Goal: Communication & Community: Answer question/provide support

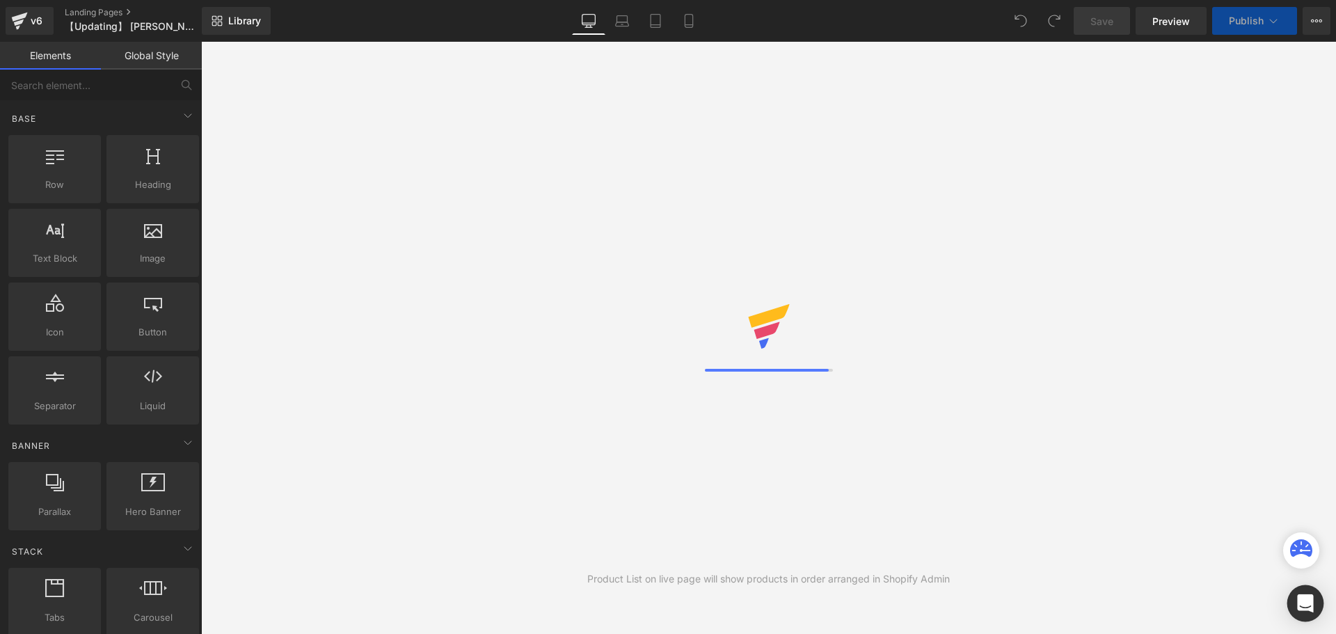
click at [1315, 607] on div "Open Intercom Messenger" at bounding box center [1305, 603] width 37 height 37
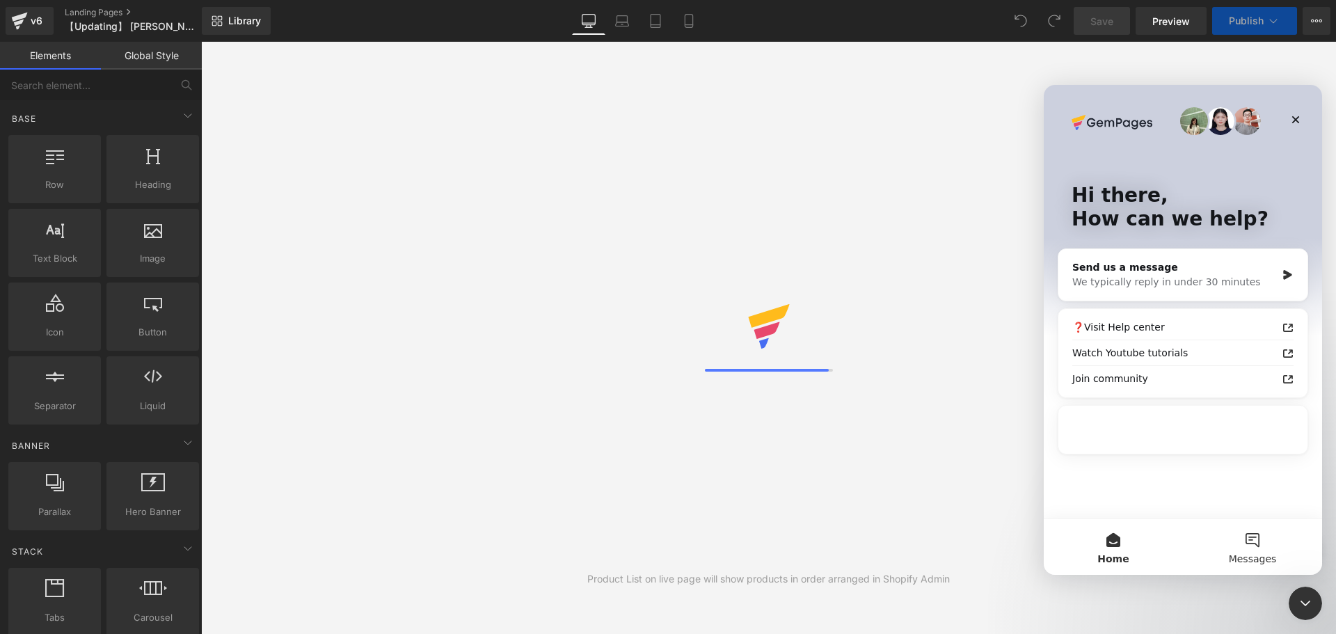
click at [1248, 543] on button "Messages" at bounding box center [1252, 547] width 139 height 56
click at [1245, 556] on span "Messages" at bounding box center [1252, 559] width 48 height 10
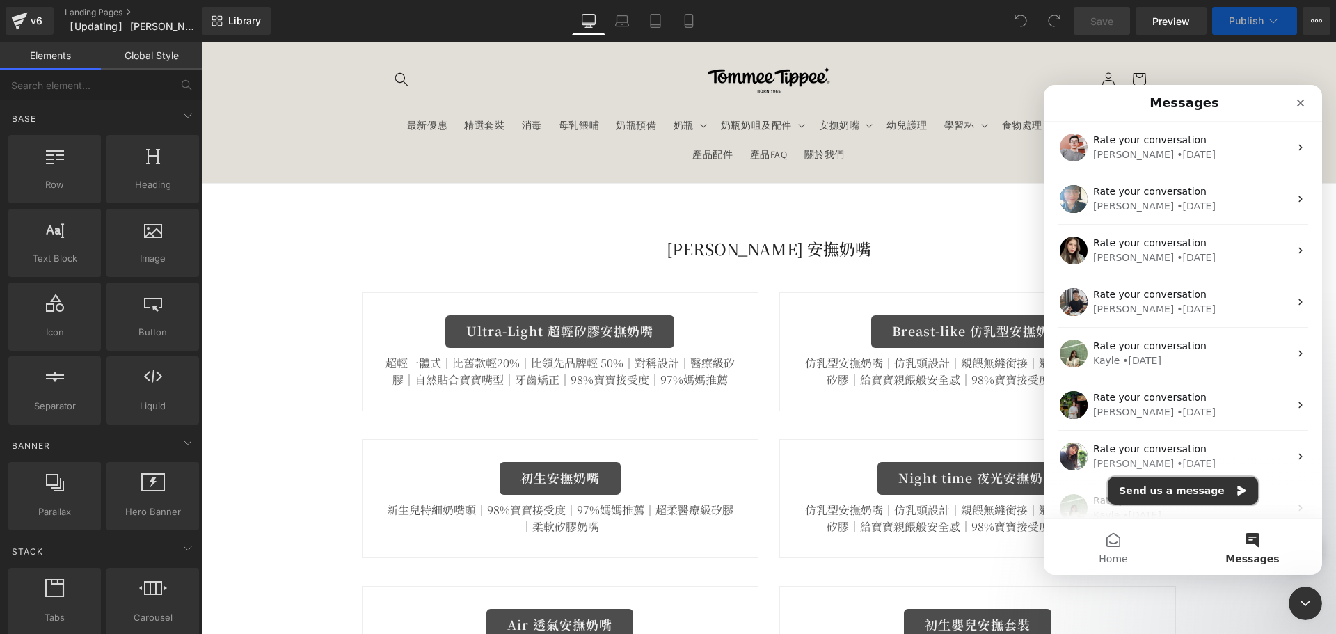
click at [1192, 488] on button "Send us a message" at bounding box center [1182, 491] width 150 height 28
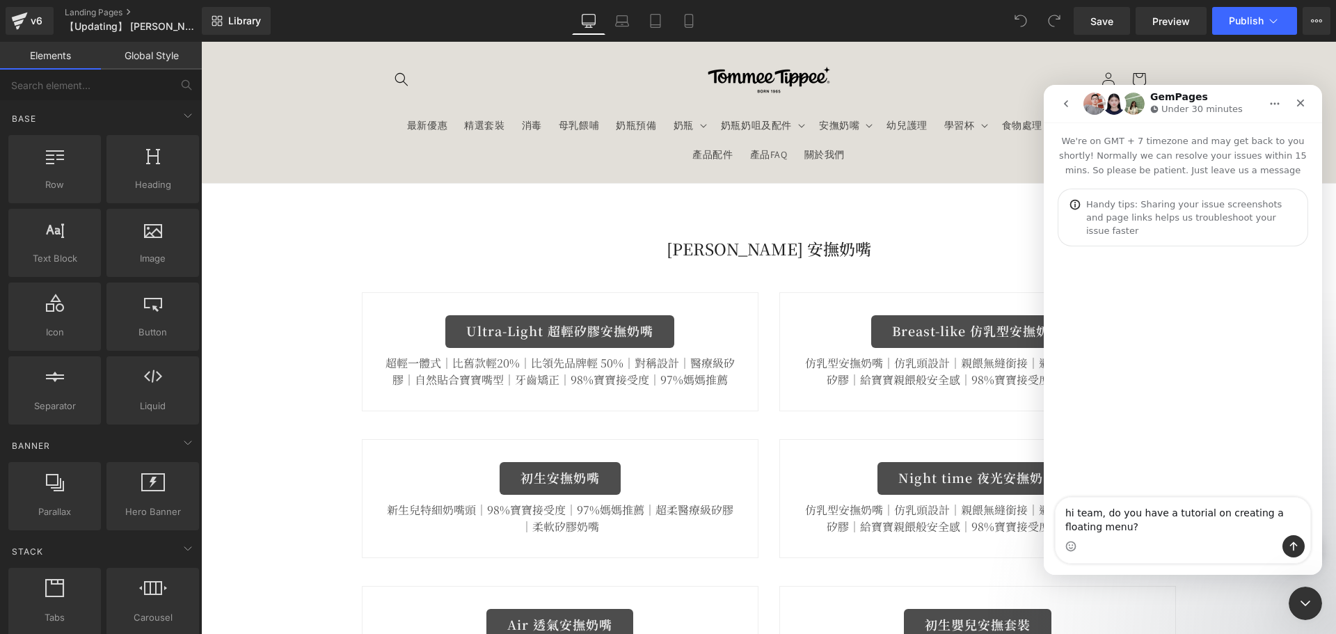
type textarea "hi team, do you have a tutorial on creating a floating menu?"
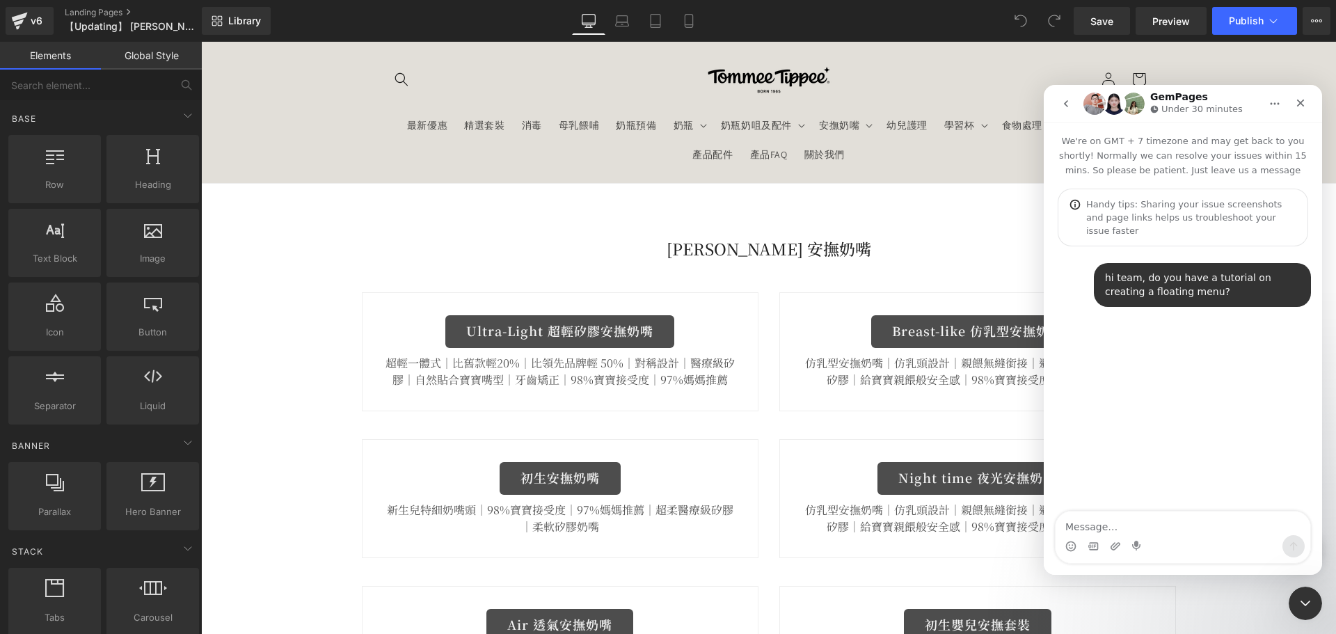
click at [286, 486] on div at bounding box center [668, 296] width 1336 height 592
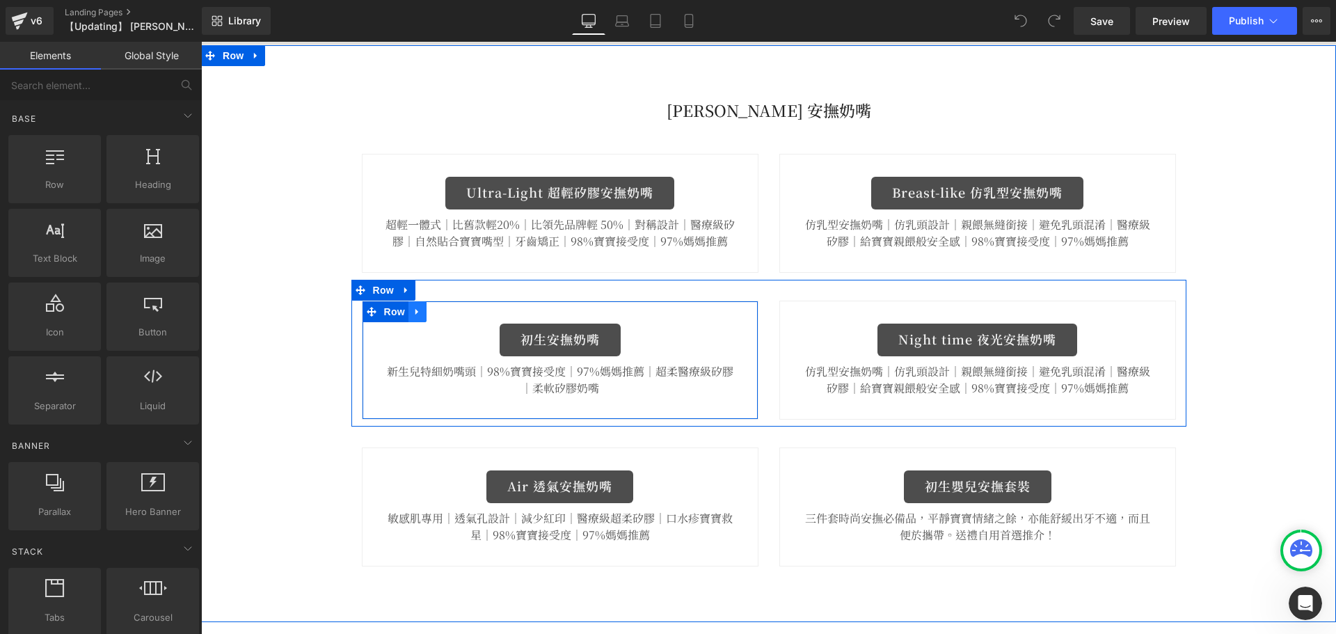
scroll to position [139, 0]
click at [413, 309] on icon at bounding box center [418, 310] width 10 height 10
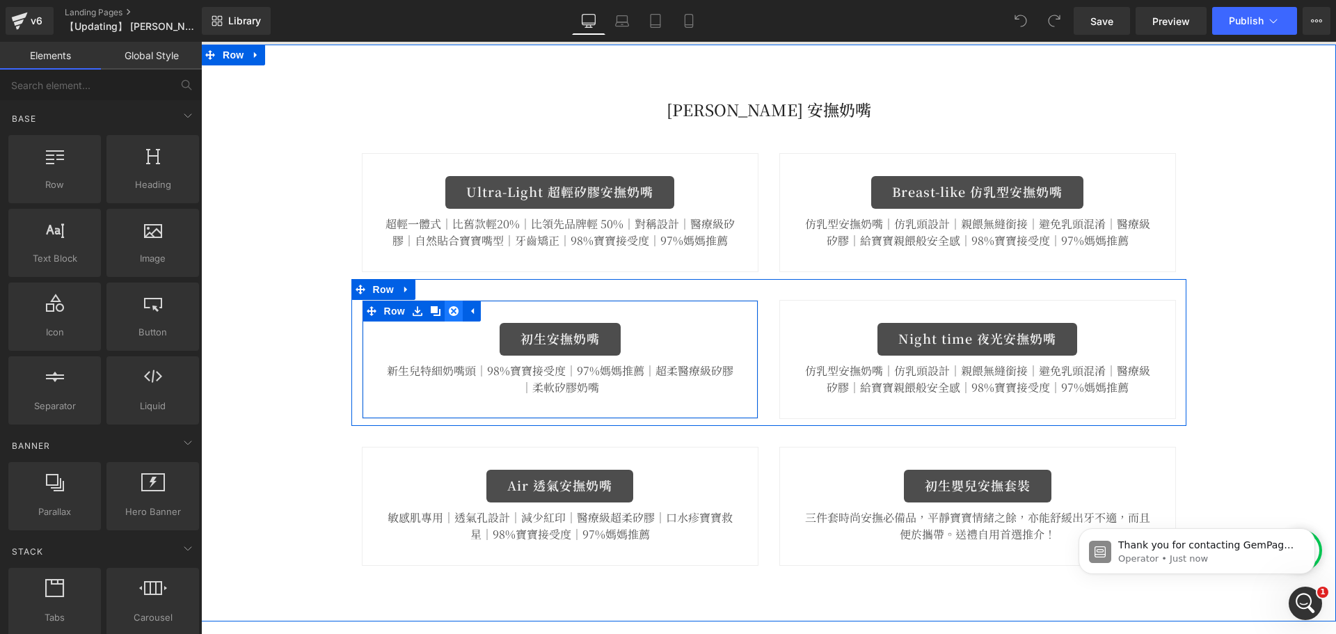
scroll to position [0, 0]
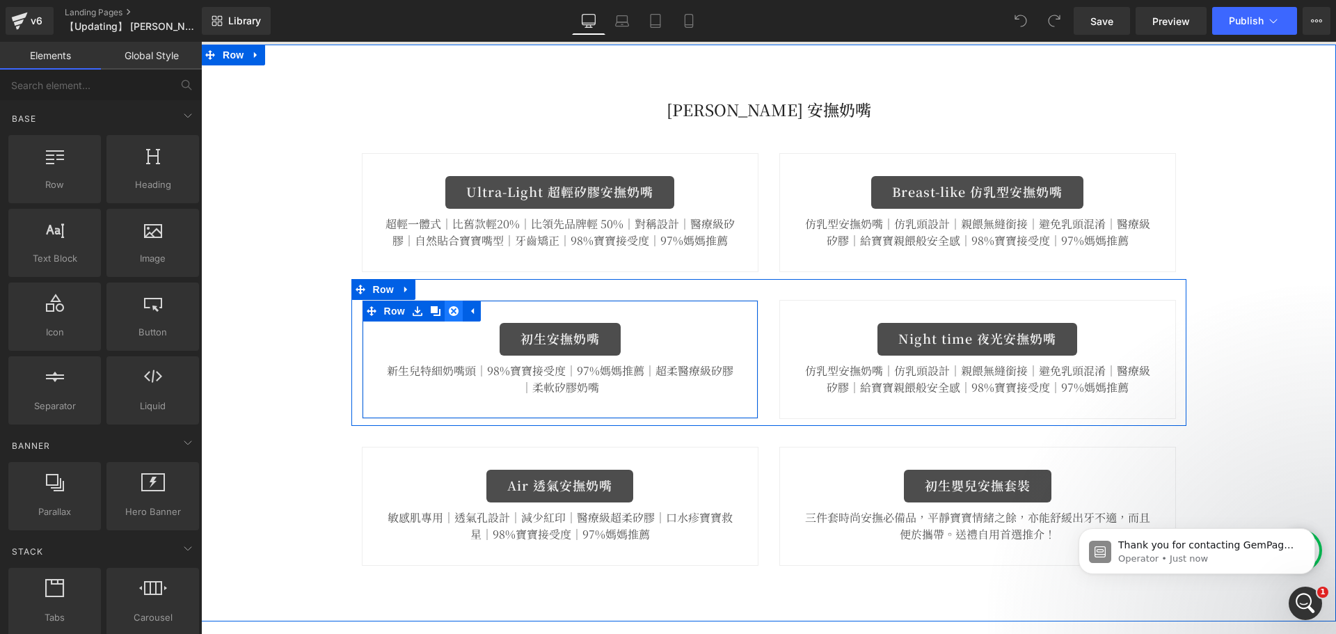
click at [450, 312] on icon at bounding box center [454, 311] width 10 height 10
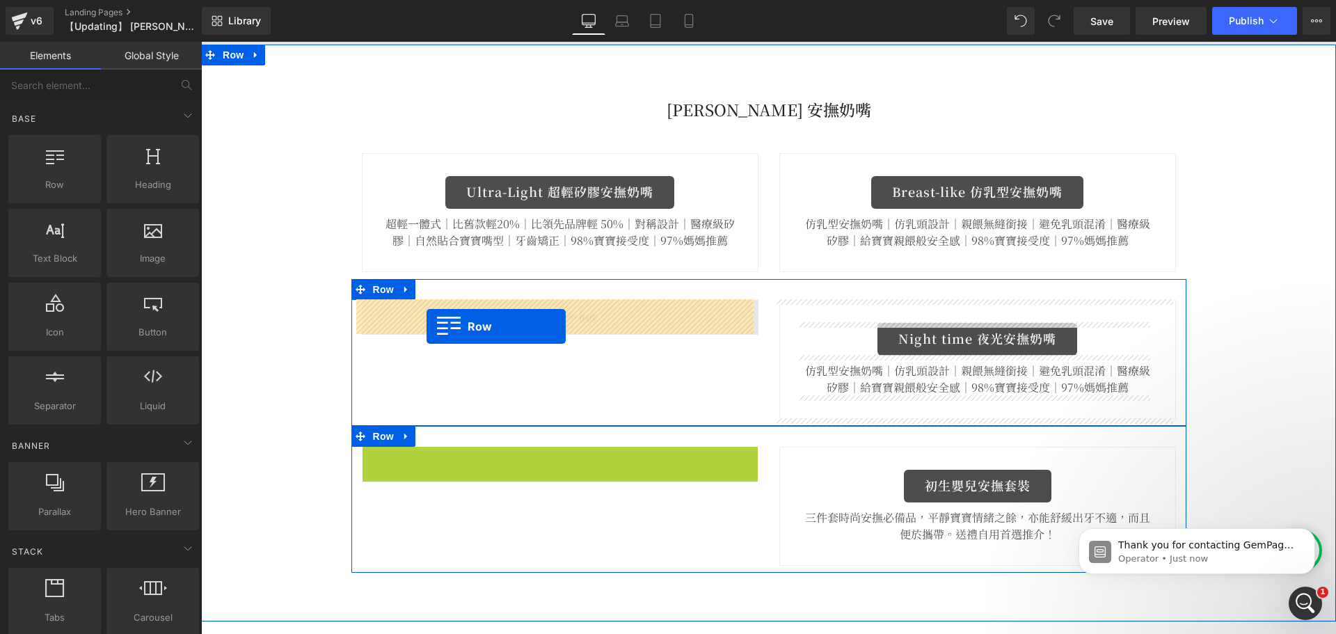
drag, startPoint x: 369, startPoint y: 458, endPoint x: 426, endPoint y: 326, distance: 144.2
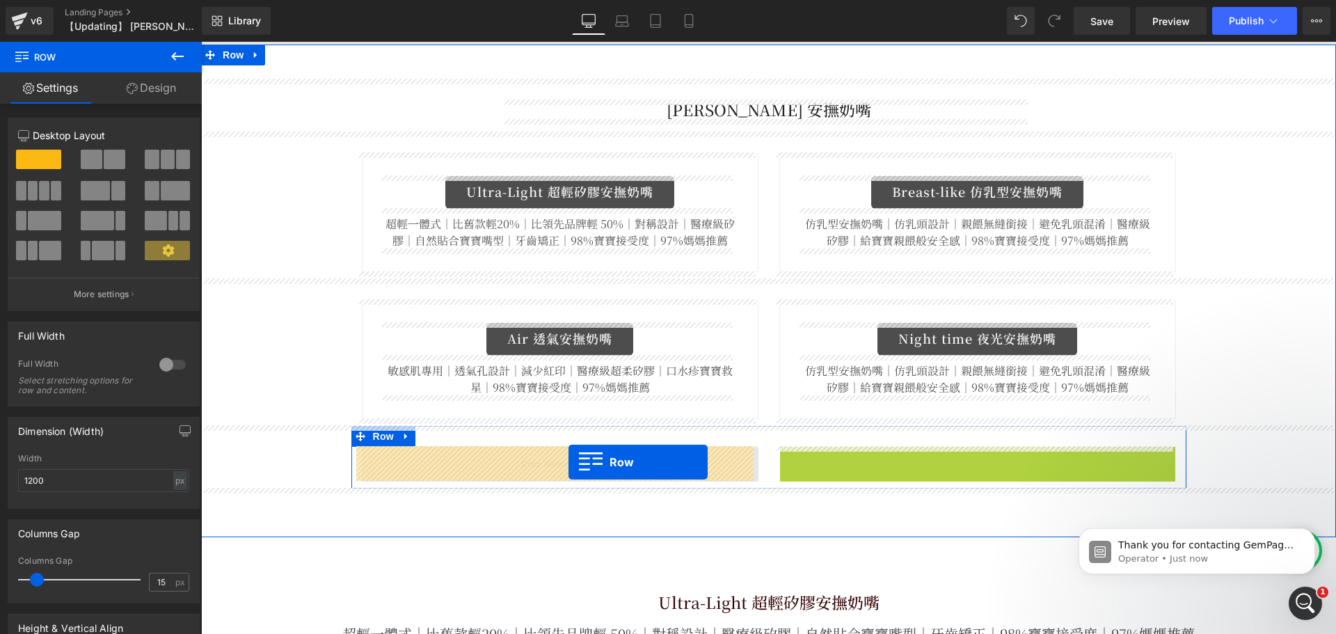
drag, startPoint x: 607, startPoint y: 460, endPoint x: 568, endPoint y: 462, distance: 38.3
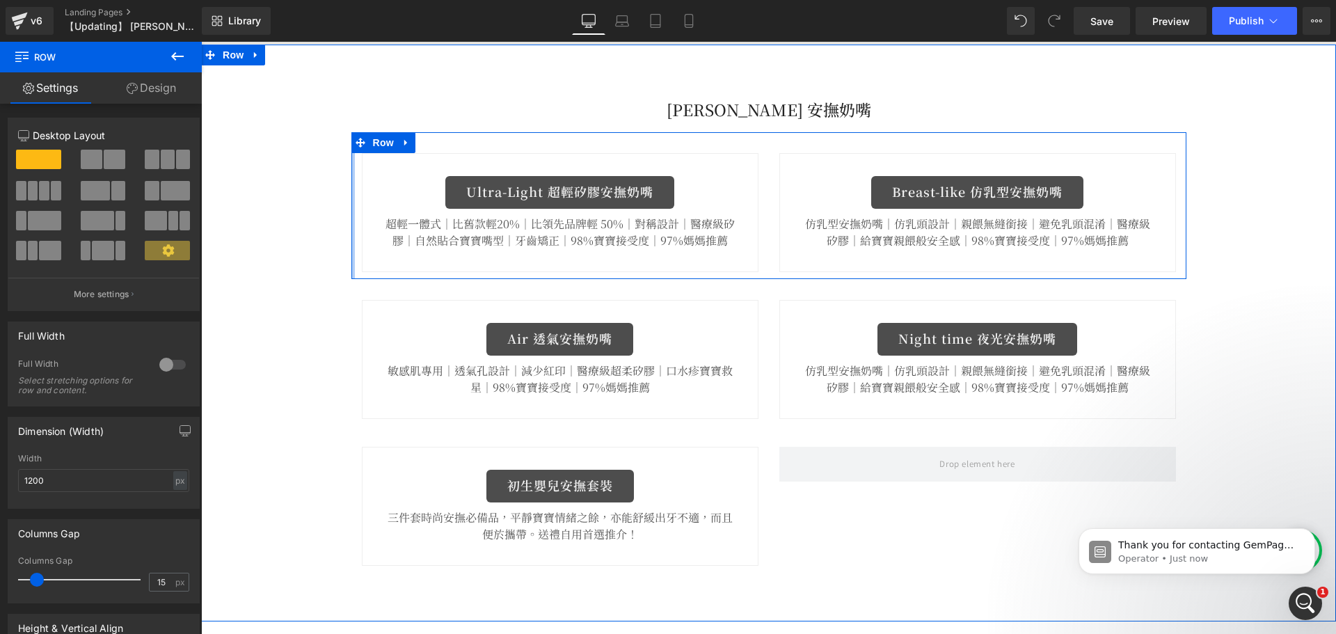
click at [339, 272] on div "[PERSON_NAME] 安撫奶嘴 Heading Row Ultra-Light 超輕矽膠安撫奶嘴 Button 超輕一體式｜比舊款輕20%｜比領先品牌輕…" at bounding box center [768, 325] width 1135 height 493
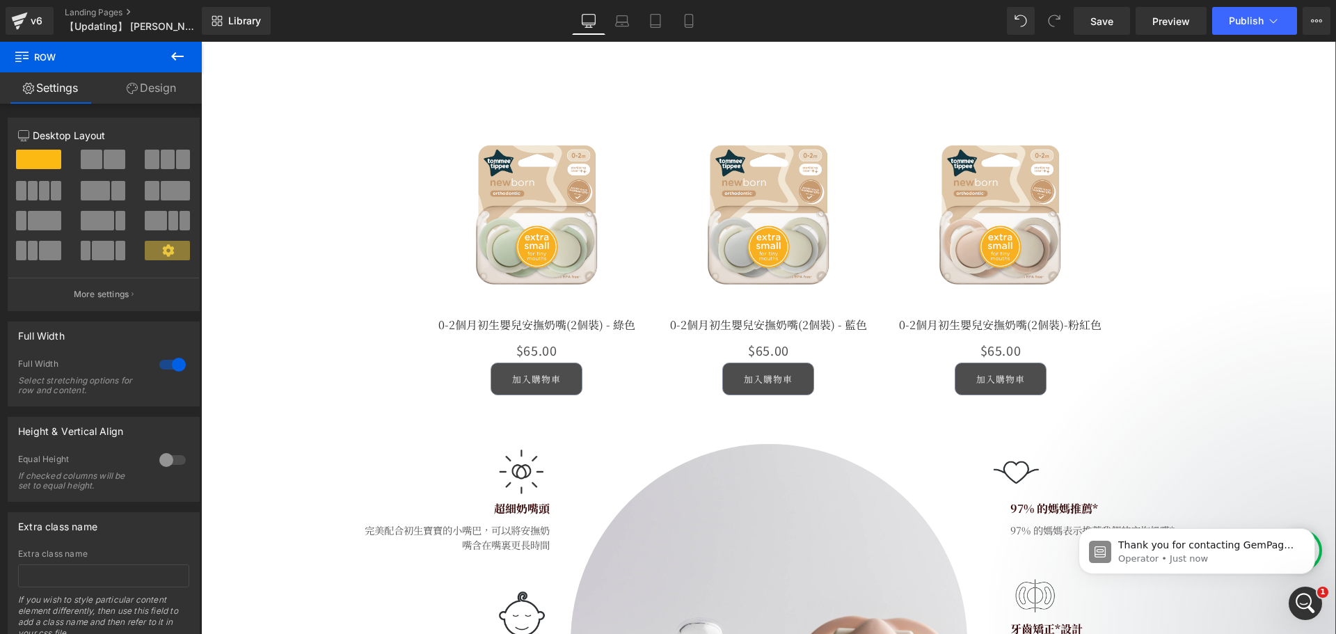
scroll to position [3478, 0]
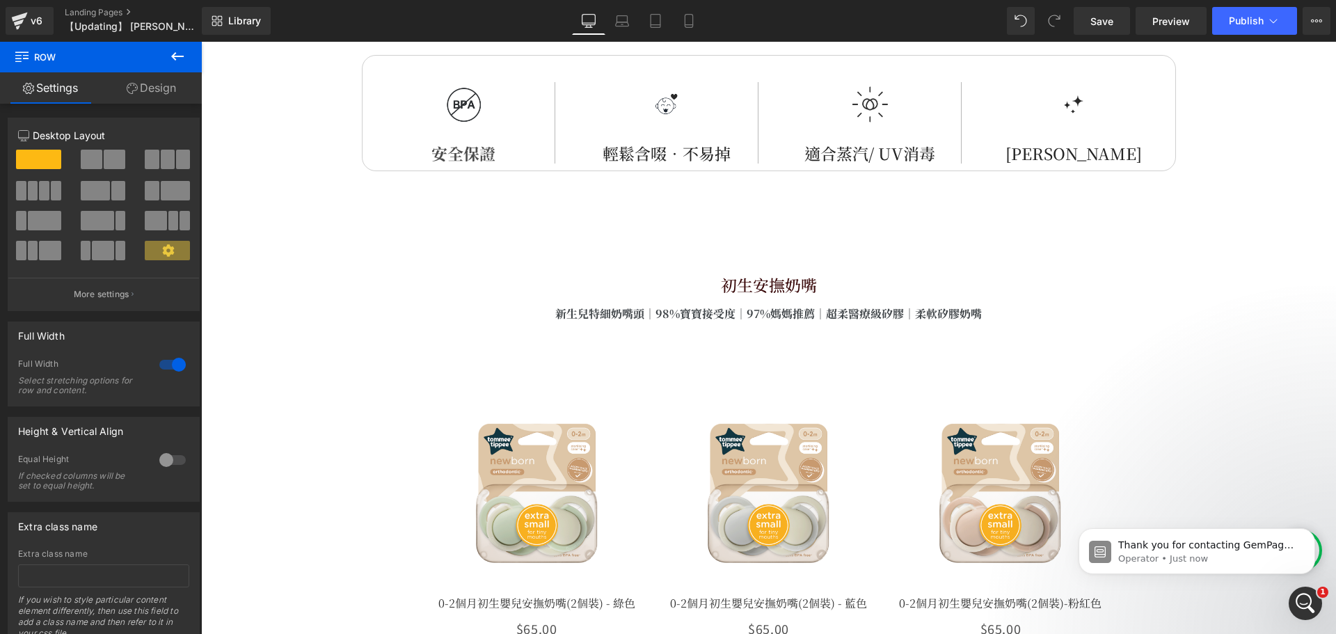
click at [187, 55] on button at bounding box center [177, 57] width 49 height 31
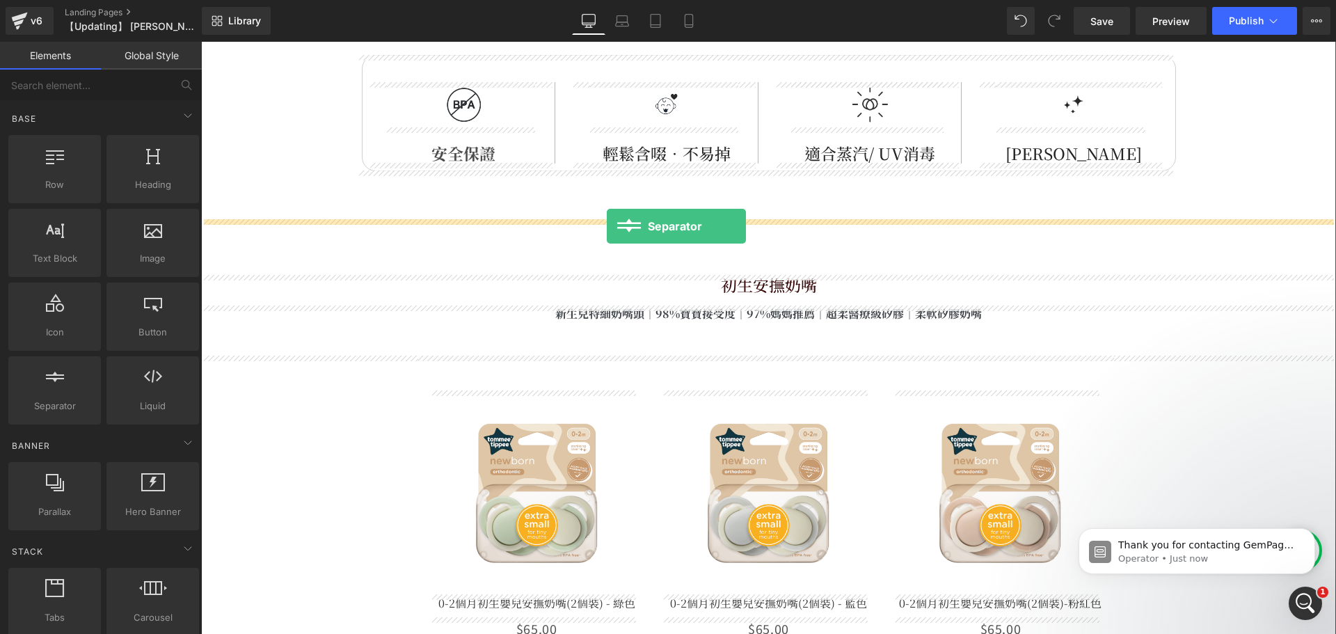
drag, startPoint x: 262, startPoint y: 415, endPoint x: 739, endPoint y: 211, distance: 518.0
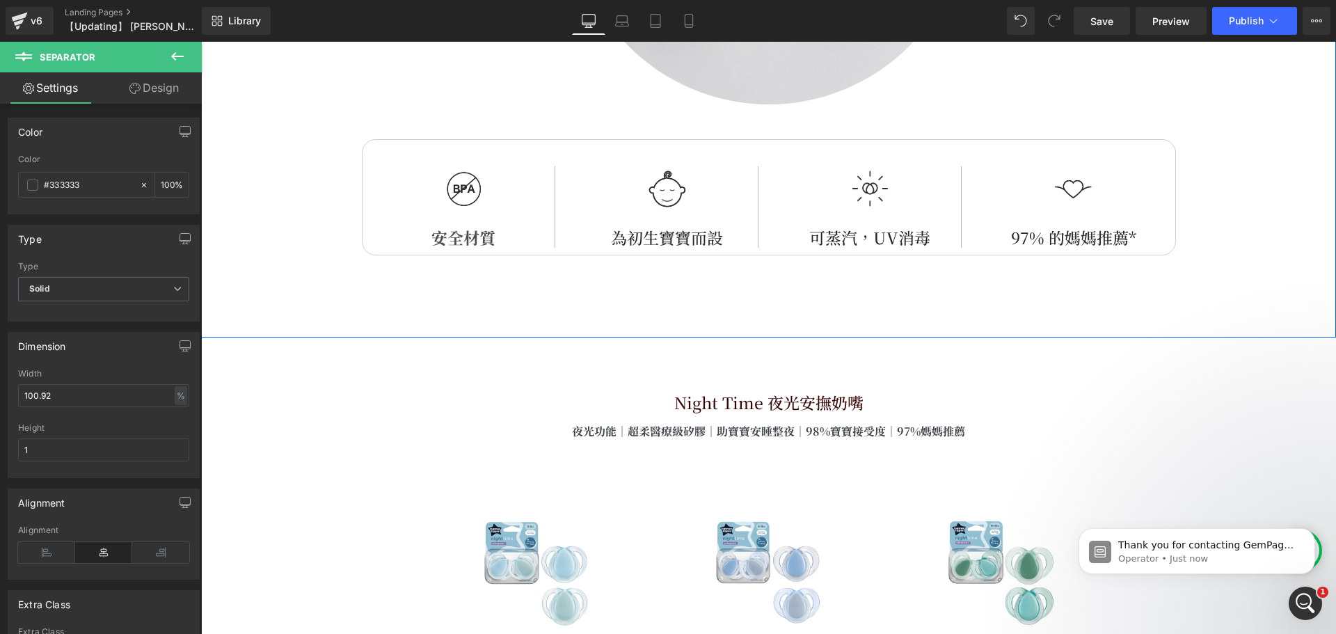
scroll to position [4522, 0]
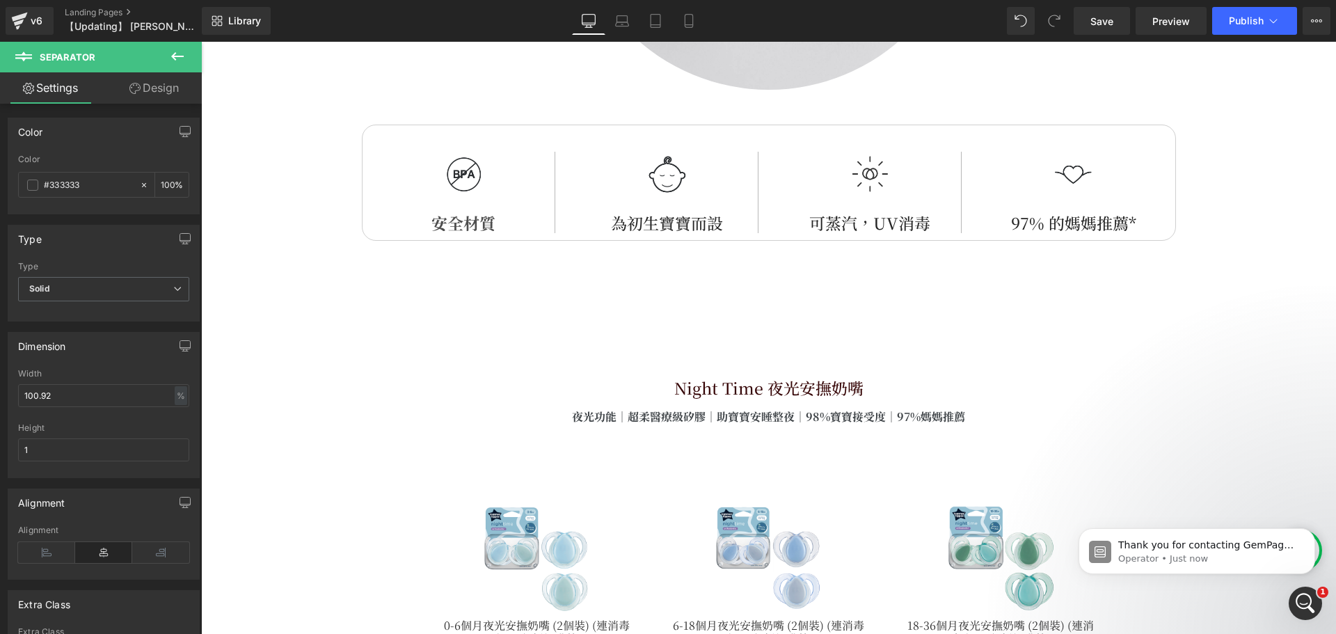
click at [179, 54] on icon at bounding box center [177, 56] width 17 height 17
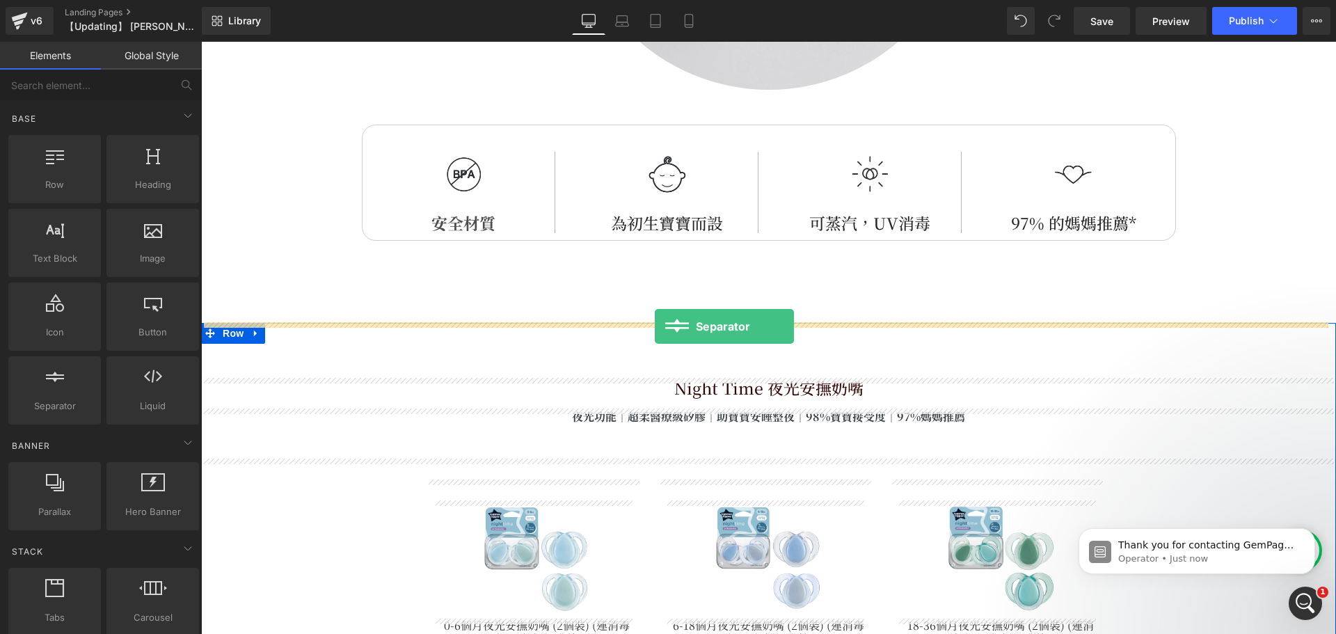
drag, startPoint x: 391, startPoint y: 426, endPoint x: 655, endPoint y: 326, distance: 281.8
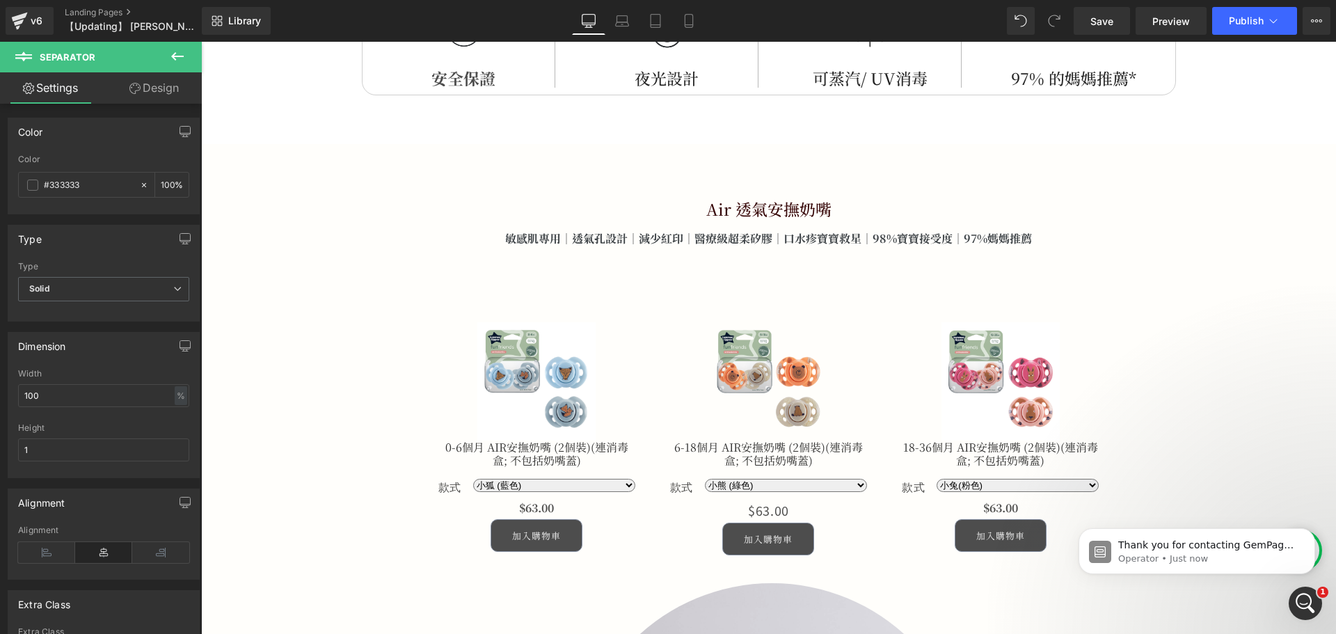
scroll to position [5774, 0]
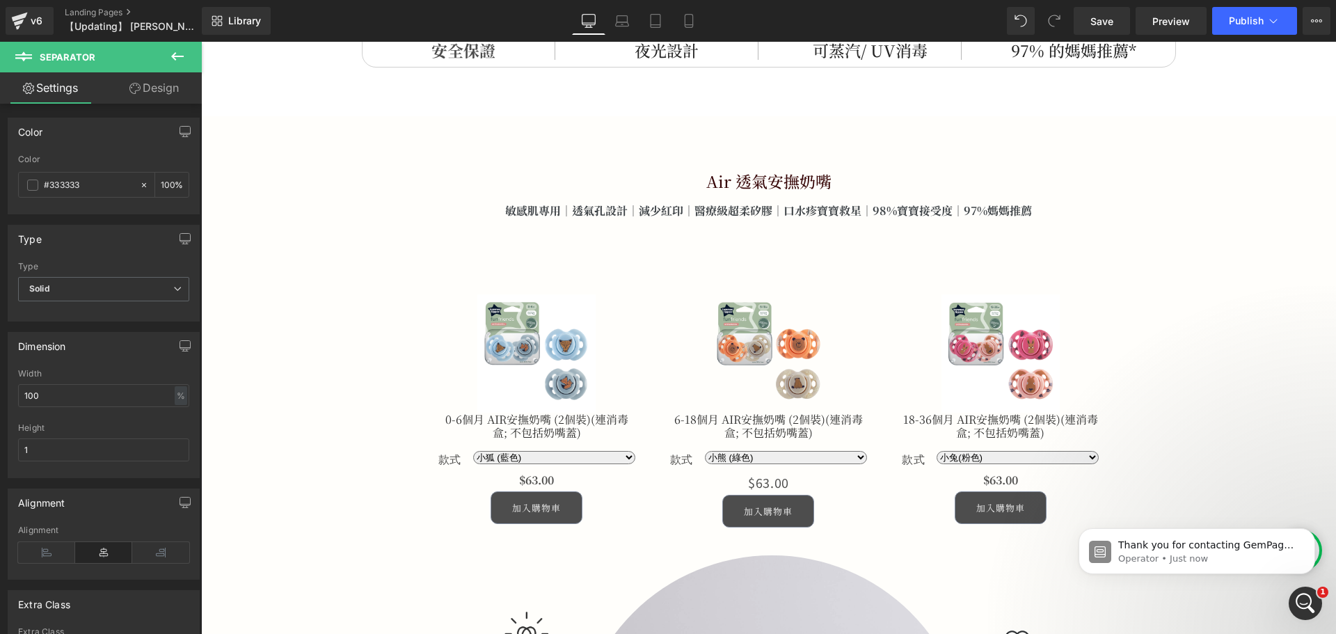
click at [177, 55] on icon at bounding box center [177, 56] width 17 height 17
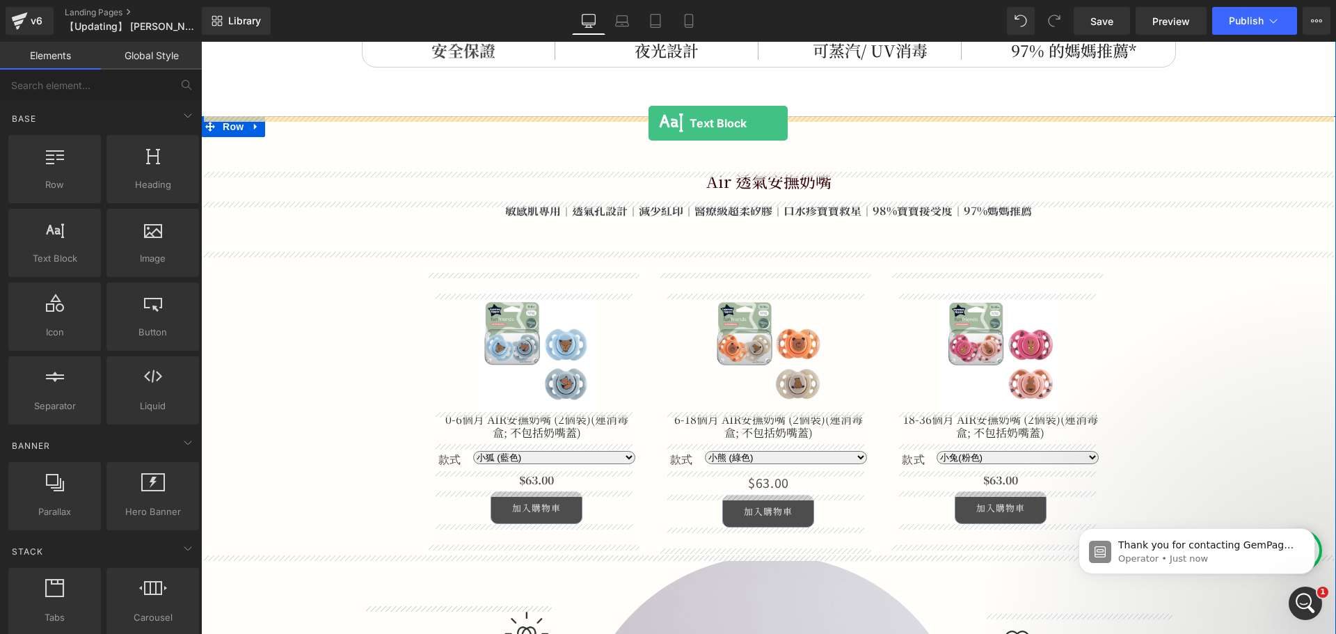
drag, startPoint x: 250, startPoint y: 294, endPoint x: 648, endPoint y: 123, distance: 432.9
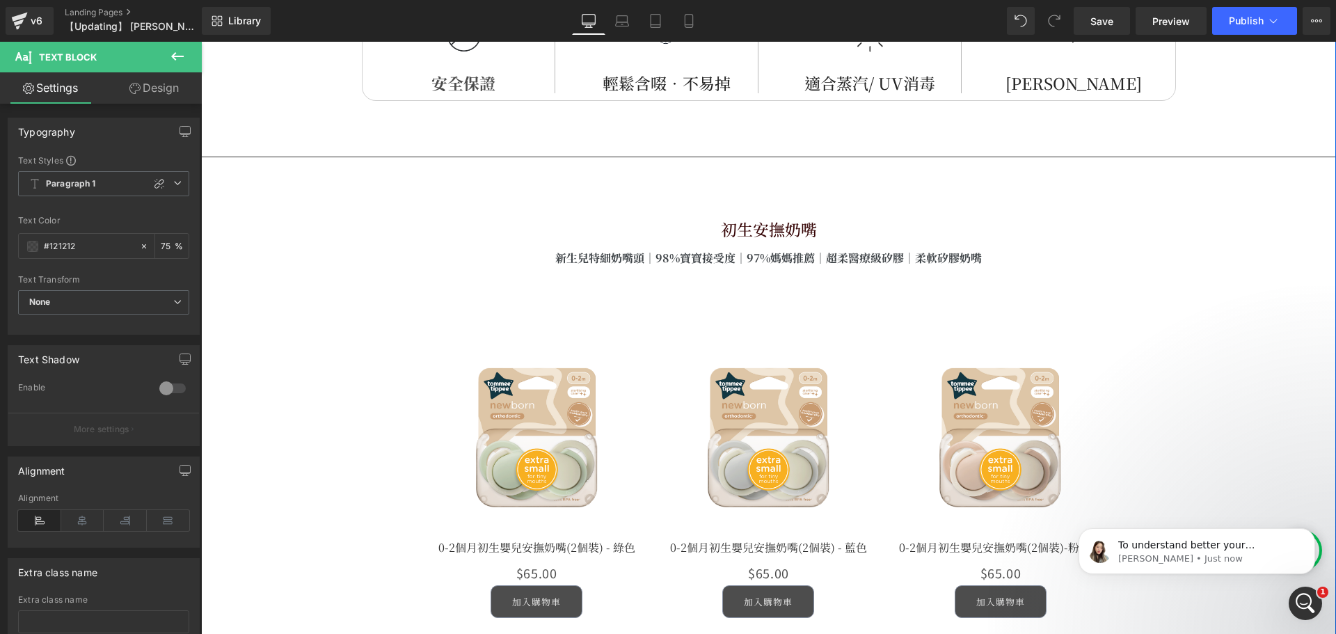
scroll to position [3548, 0]
drag, startPoint x: 472, startPoint y: 429, endPoint x: 552, endPoint y: 395, distance: 86.3
click at [472, 429] on img at bounding box center [537, 437] width 204 height 204
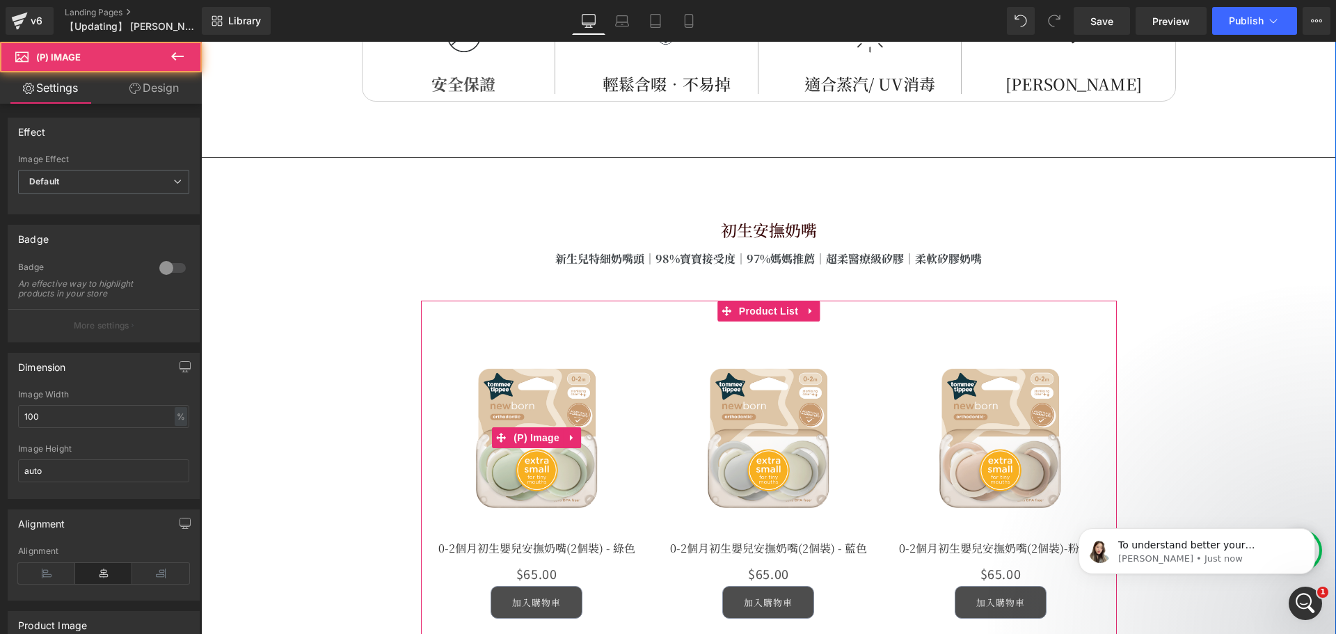
click at [531, 426] on img at bounding box center [537, 437] width 204 height 204
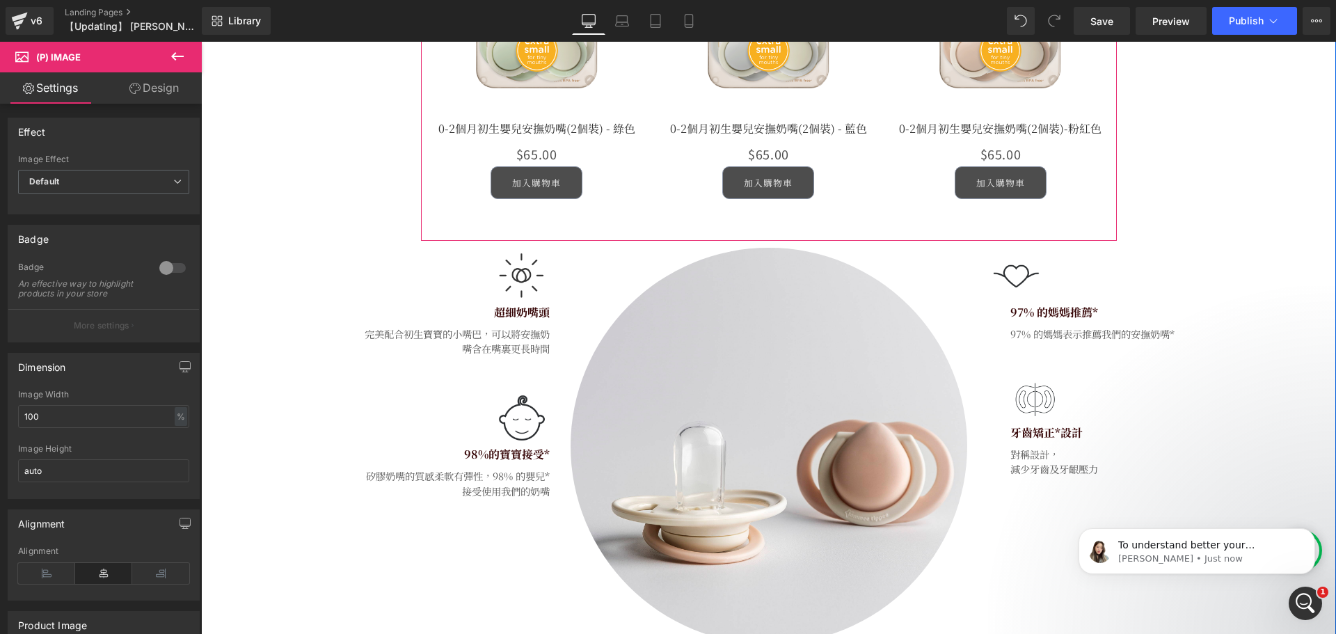
scroll to position [4035, 0]
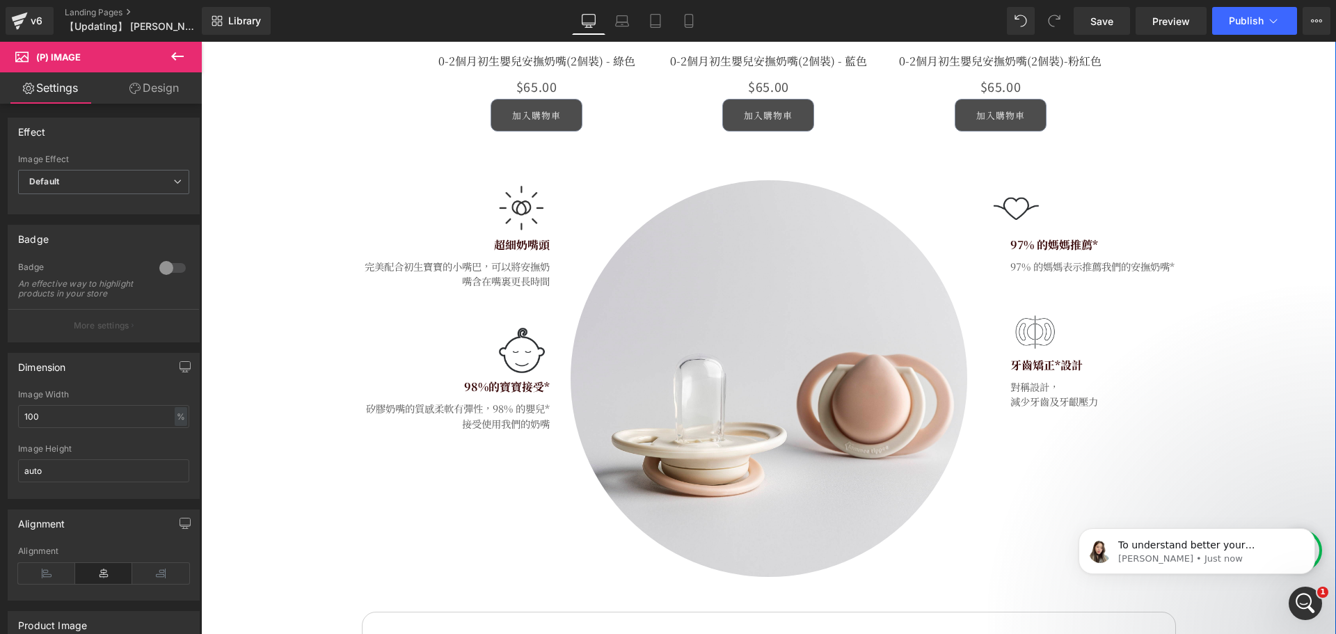
drag, startPoint x: 1222, startPoint y: 319, endPoint x: 1151, endPoint y: 317, distance: 71.7
click at [1223, 319] on div "初生安撫奶嘴 Heading 新生兒特細奶嘴頭｜98%寶寶接受度｜97%媽媽推薦｜超柔醫療級矽膠｜柔軟矽膠奶嘴 Text Block Sale Off (P)…" at bounding box center [768, 255] width 1135 height 1043
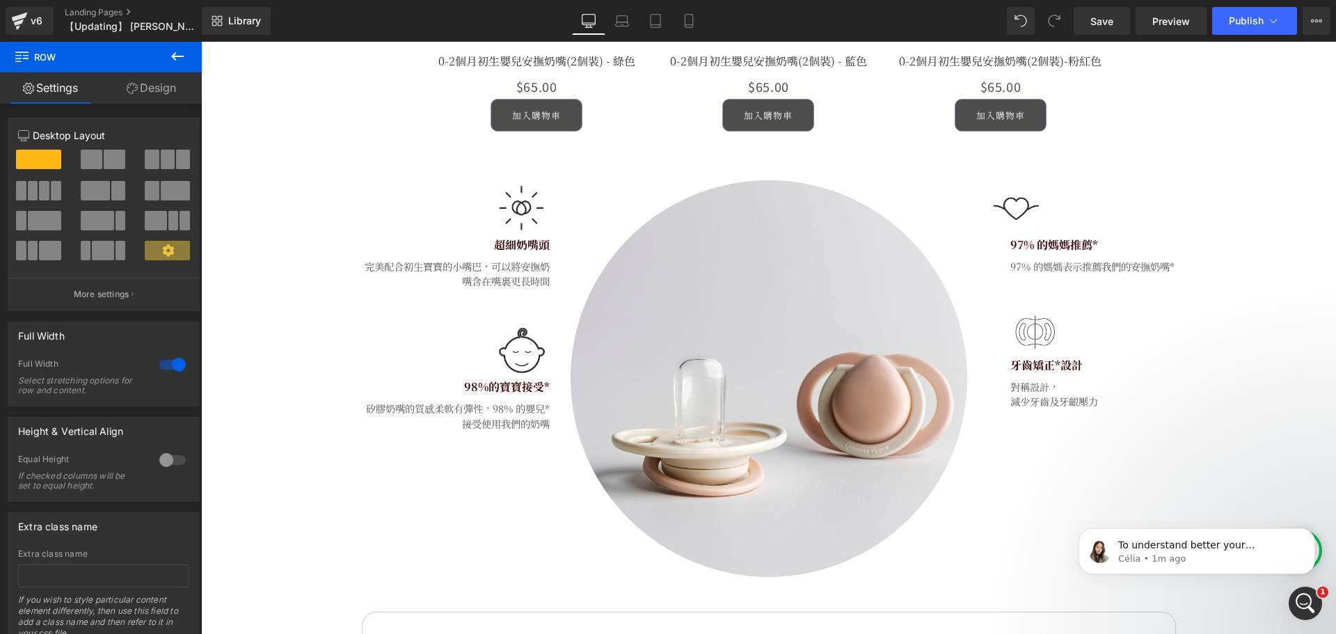
click at [1255, 293] on div "初生安撫奶嘴 Heading 新生兒特細奶嘴頭｜98%寶寶接受度｜97%媽媽推薦｜超柔醫療級矽膠｜柔軟矽膠奶嘴 Text Block Sale Off (P)…" at bounding box center [768, 255] width 1135 height 1043
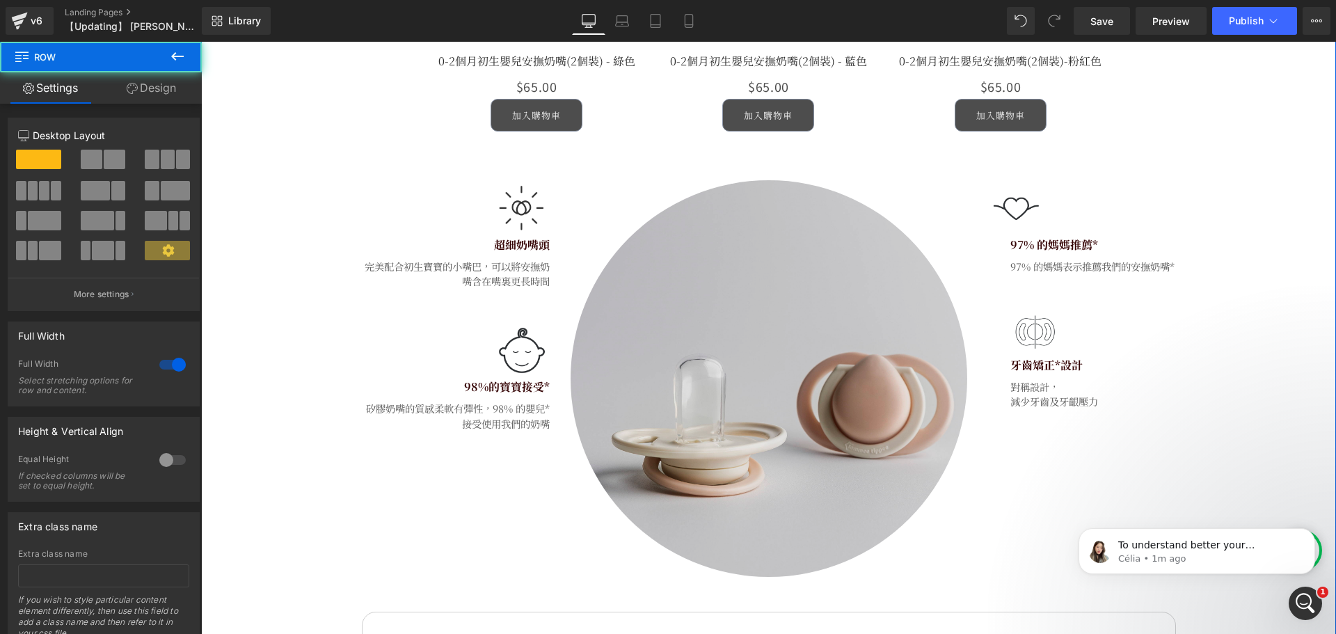
click at [796, 346] on img at bounding box center [768, 378] width 397 height 397
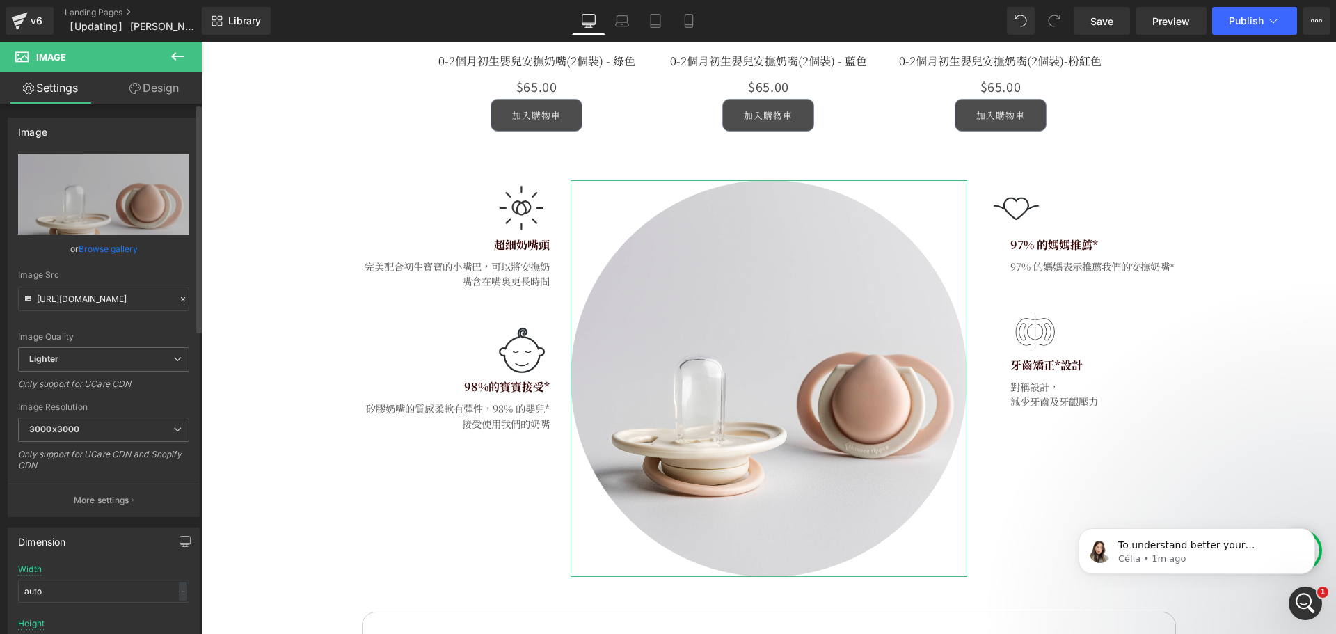
click at [115, 253] on link "Browse gallery" at bounding box center [108, 249] width 59 height 24
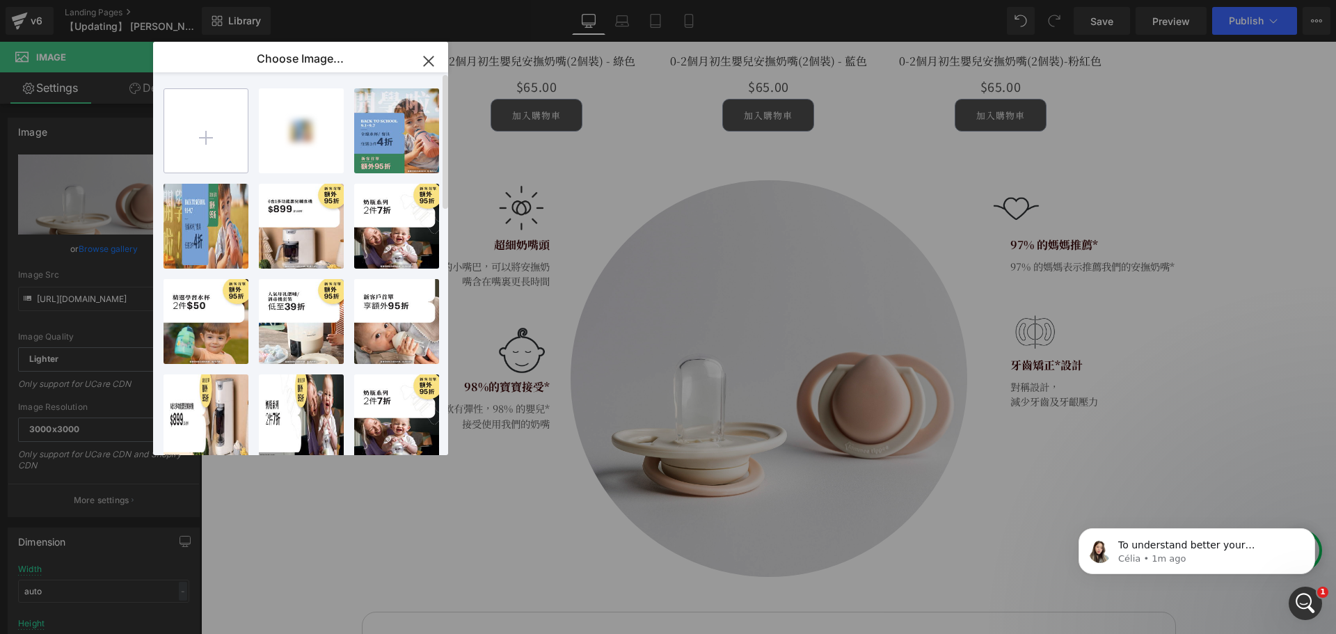
click at [221, 117] on input "file" at bounding box center [205, 130] width 83 height 83
type input "C:\fakepath\KV_soother_UF_boy_CN_lifestyle_03.jpg"
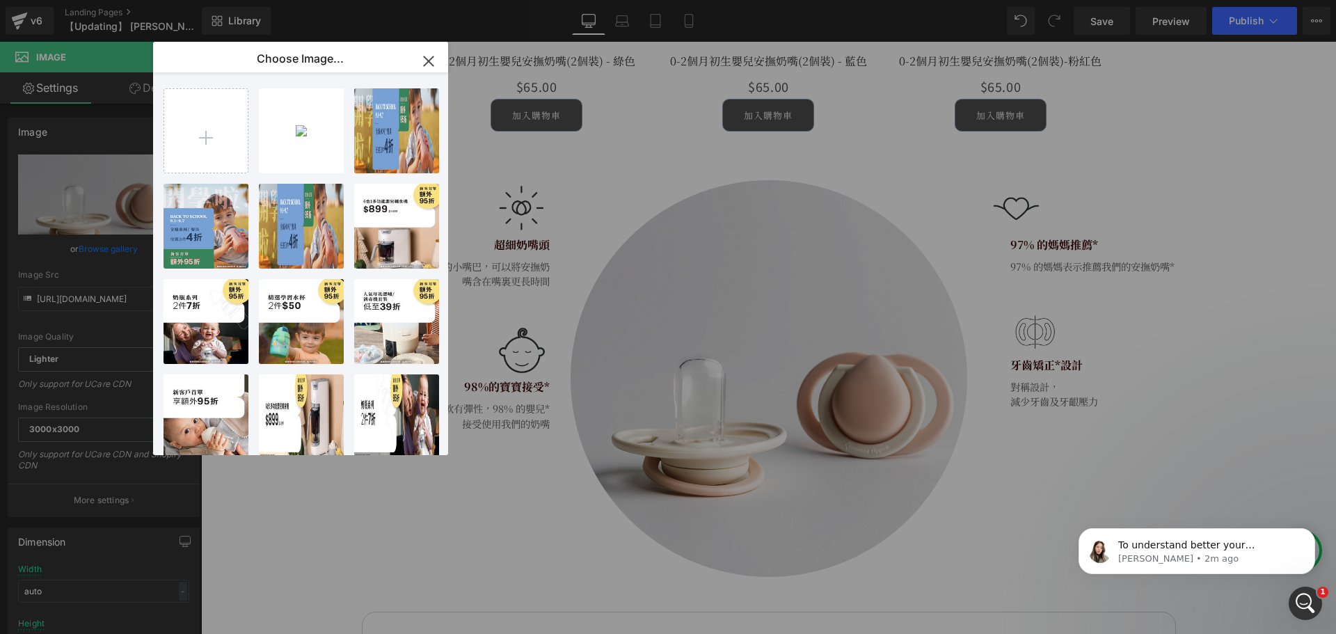
click at [0, 0] on div "KV_soot...e_03.jpg 395.02 KB" at bounding box center [0, 0] width 0 height 0
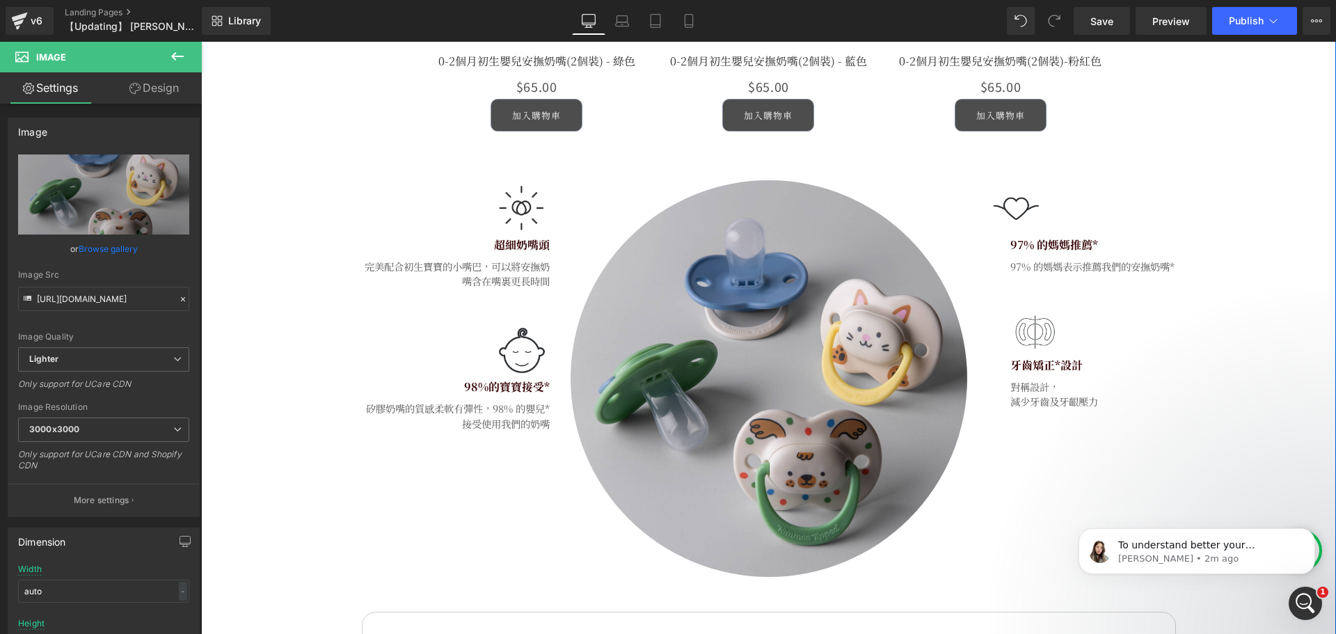
scroll to position [3965, 0]
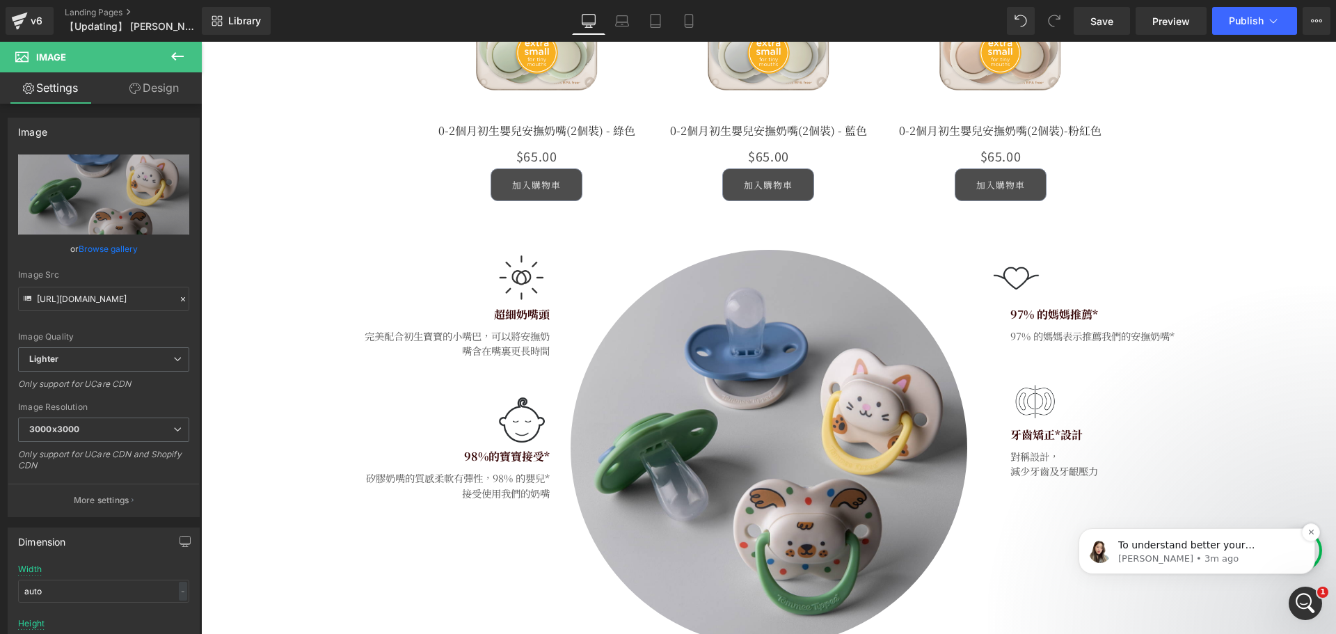
click at [1184, 556] on p "[PERSON_NAME] • 3m ago" at bounding box center [1207, 558] width 179 height 13
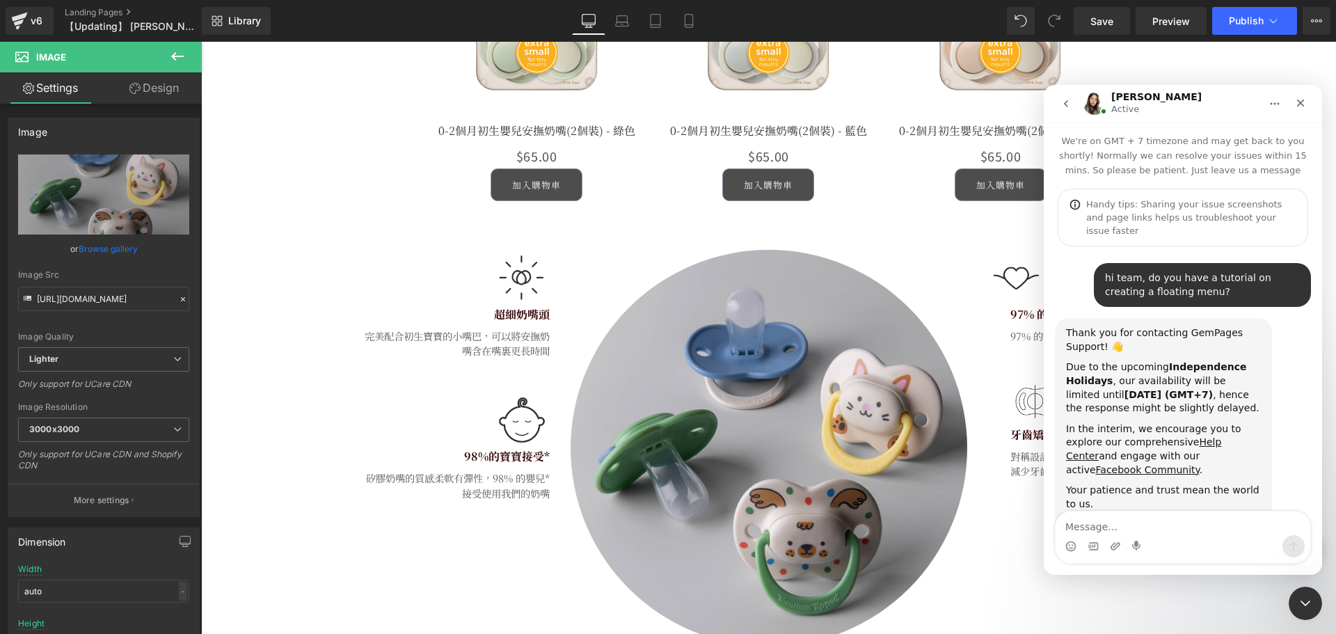
scroll to position [232, 0]
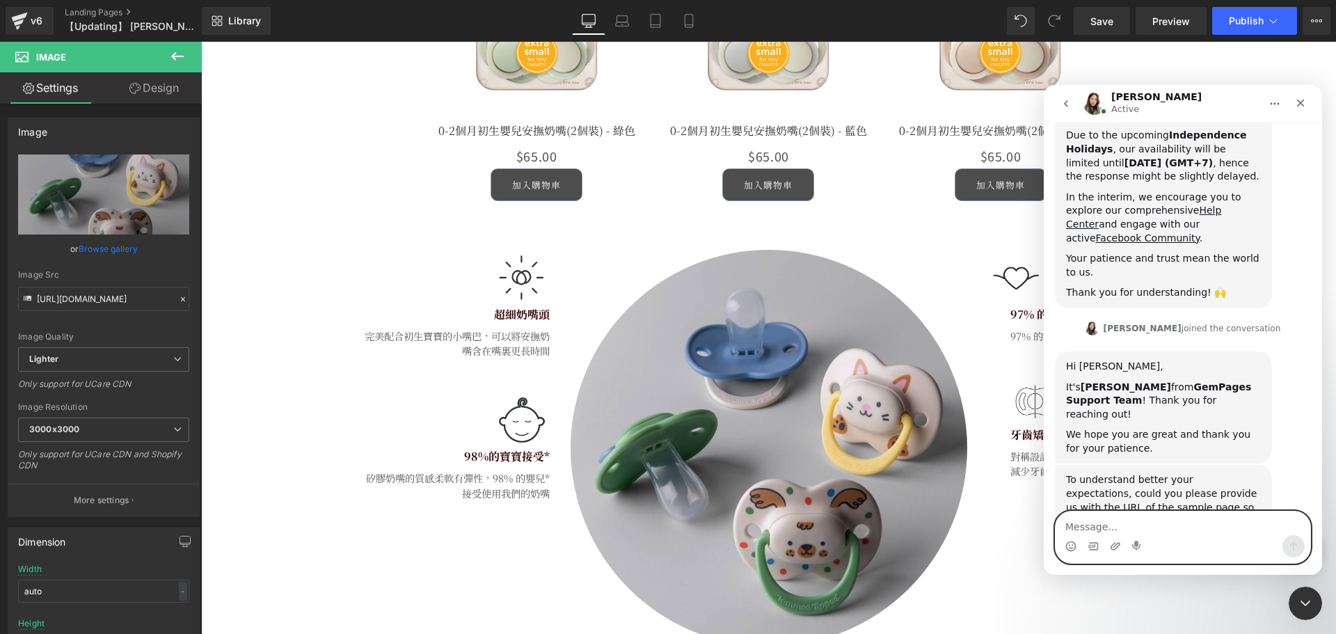
click at [1134, 529] on textarea "Message…" at bounding box center [1182, 523] width 255 height 24
paste textarea "[URL][DOMAIN_NAME]"
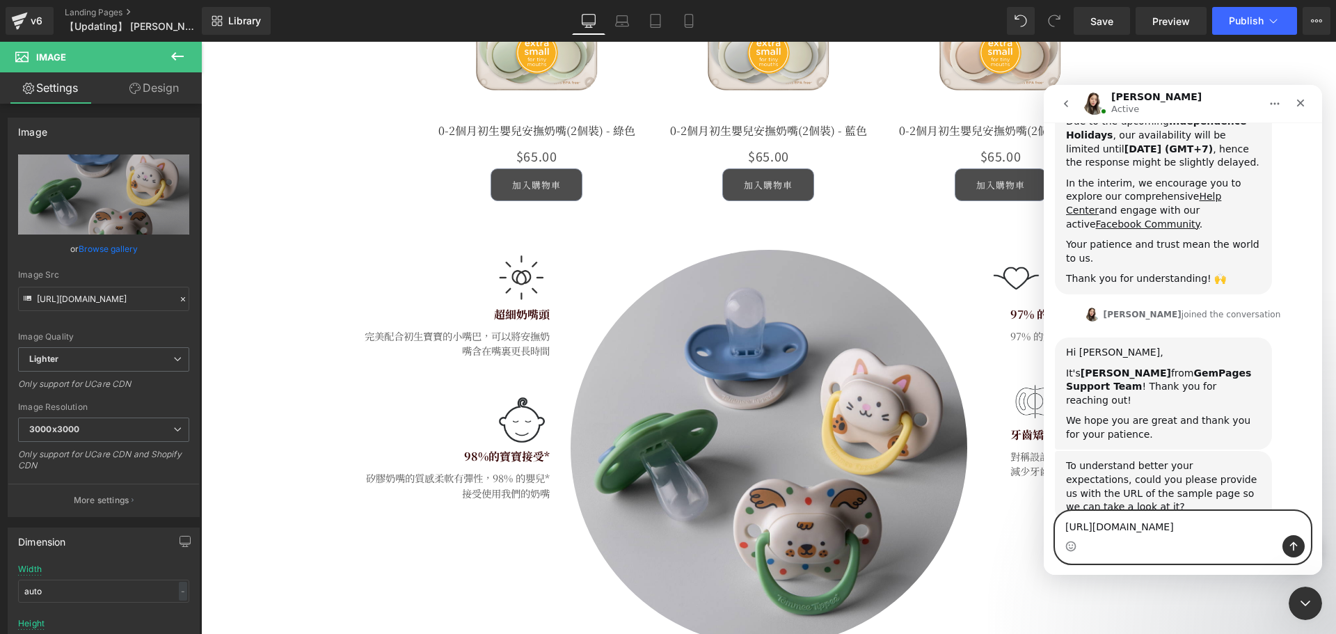
type textarea "[URL][DOMAIN_NAME]"
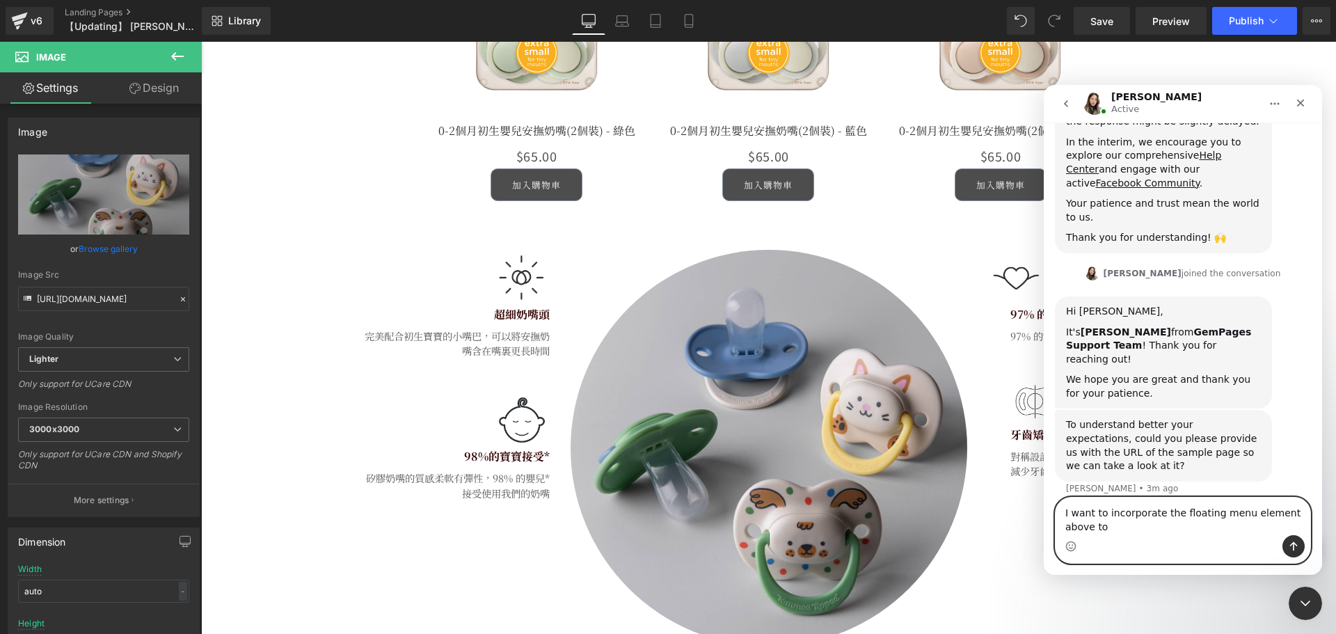
scroll to position [301, 0]
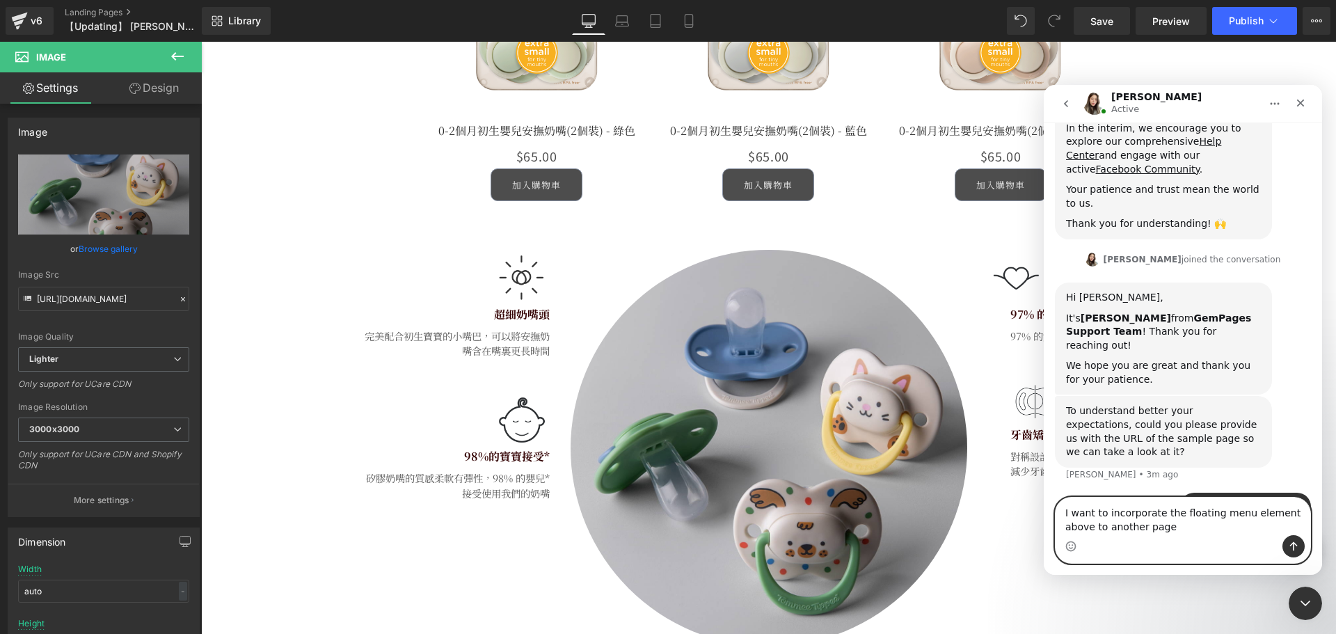
type textarea "I want to incorporate the floating menu element above to another page"
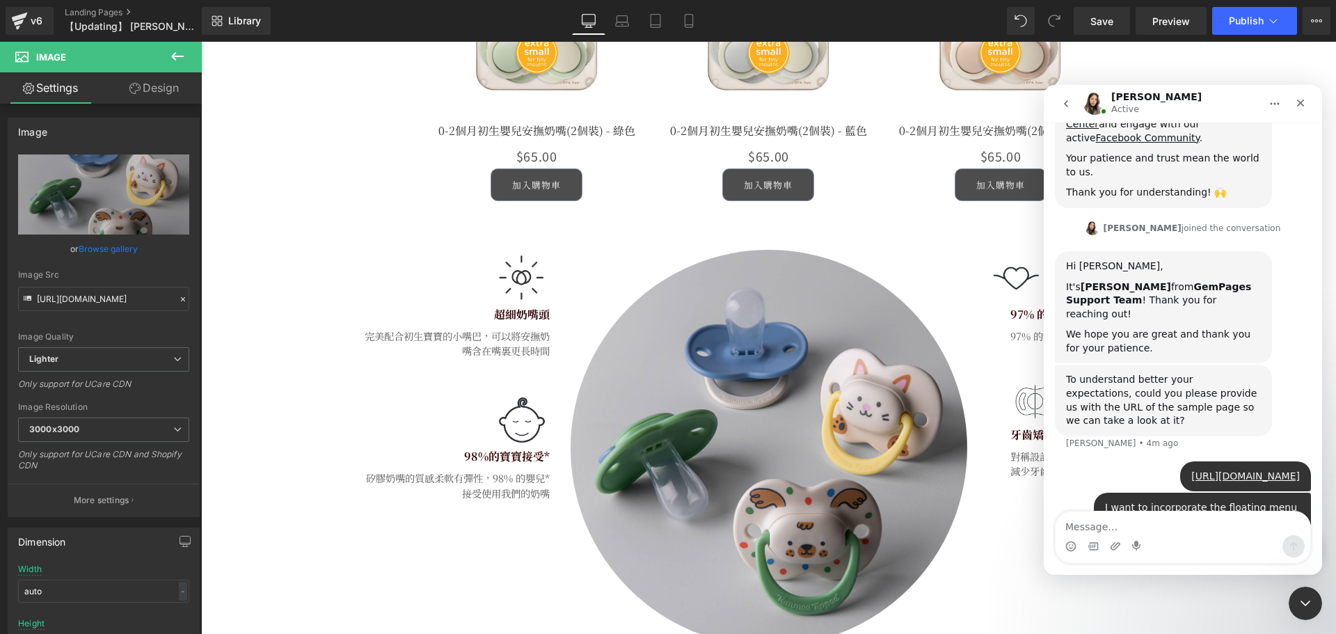
click at [1192, 29] on div at bounding box center [668, 296] width 1336 height 592
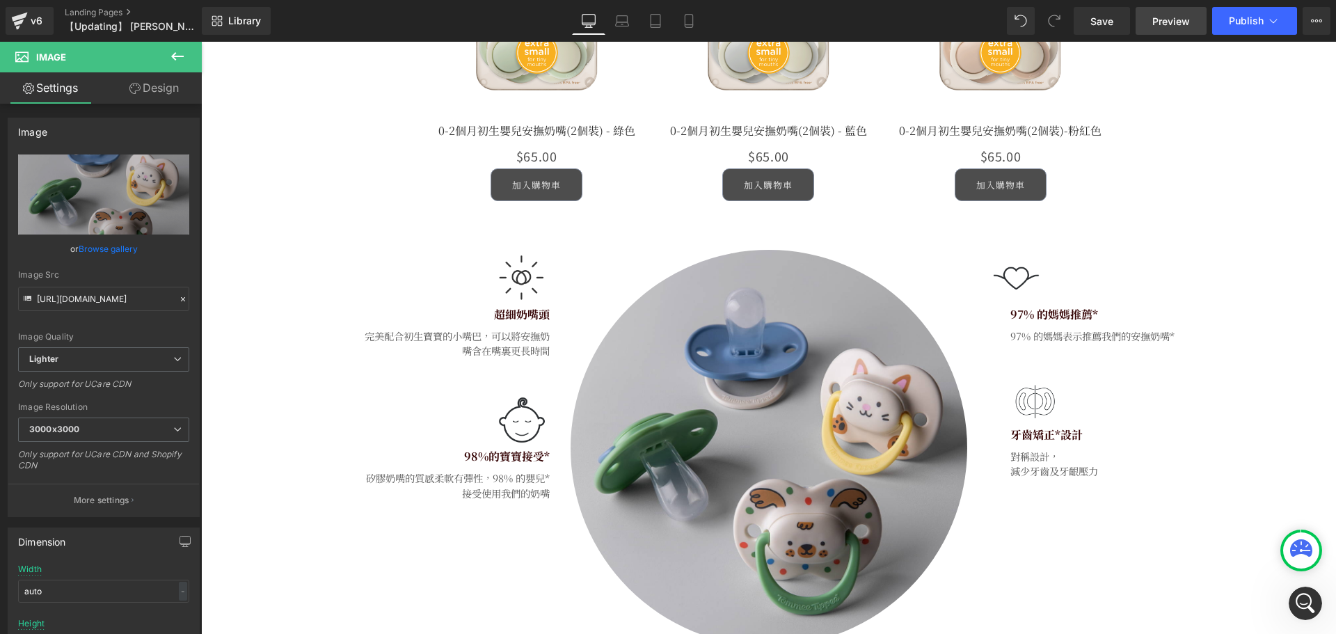
click at [1188, 21] on span "Preview" at bounding box center [1171, 21] width 38 height 15
click at [1305, 595] on icon "Open Intercom Messenger" at bounding box center [1303, 601] width 23 height 23
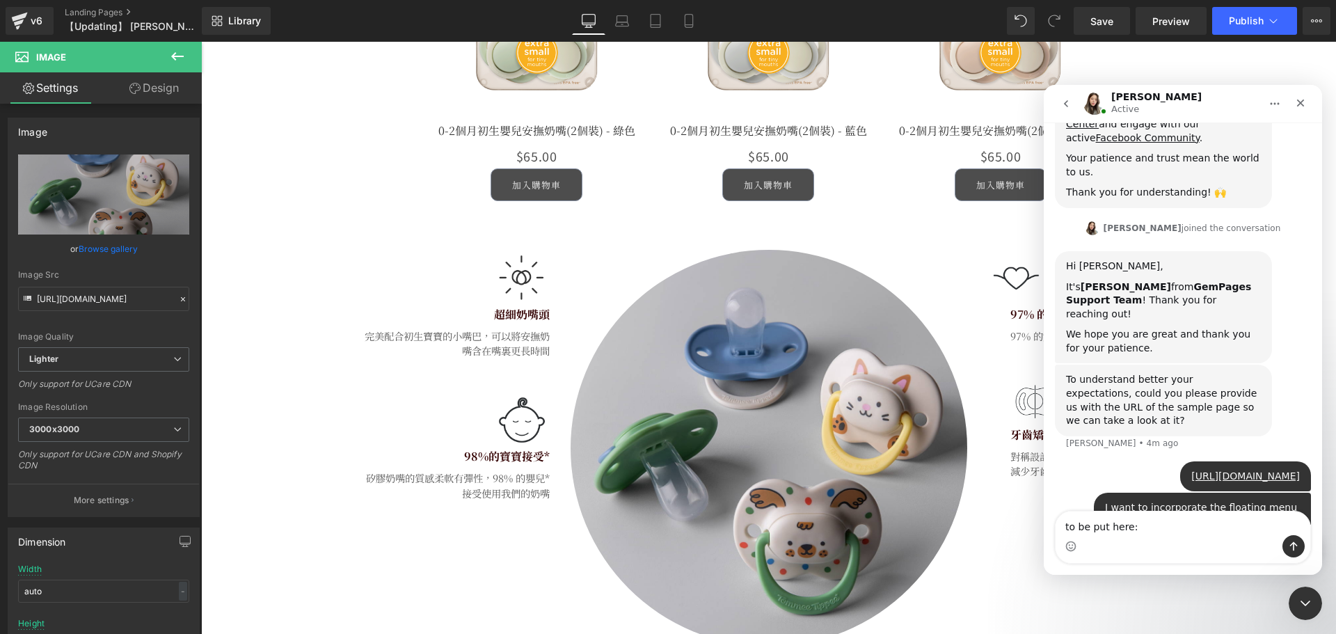
type textarea "to be put here: [URL][DOMAIN_NAME]"
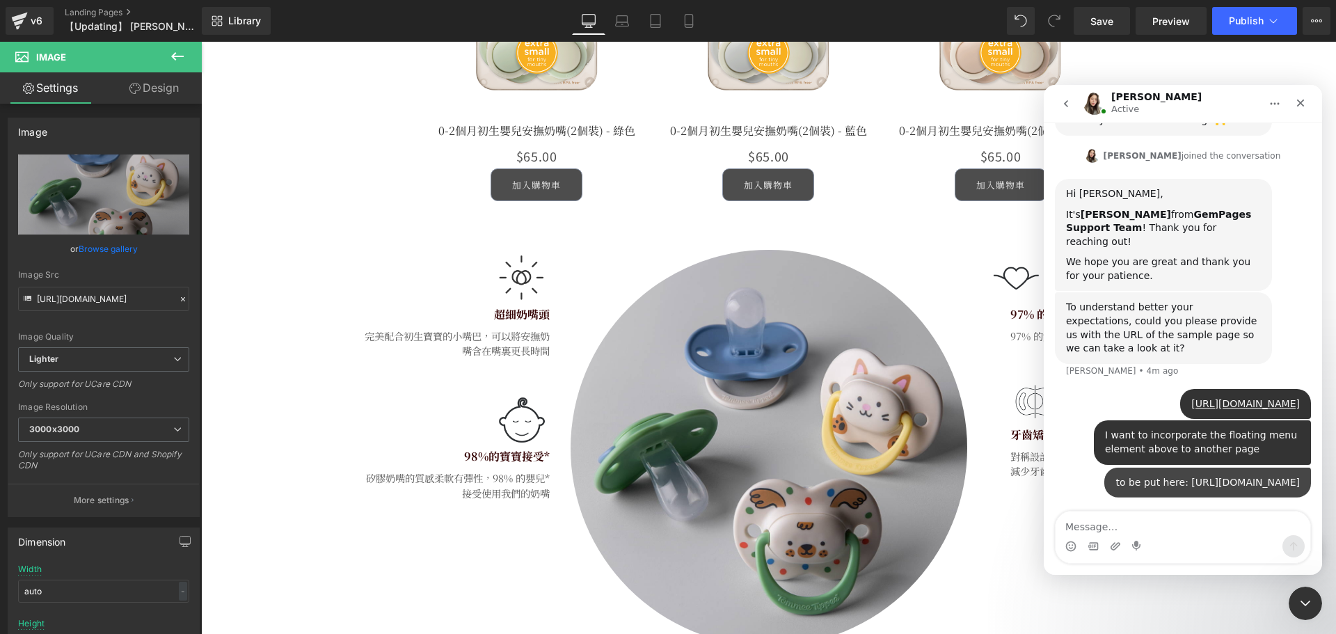
scroll to position [432, 0]
click at [1303, 104] on icon "Close" at bounding box center [1300, 102] width 11 height 11
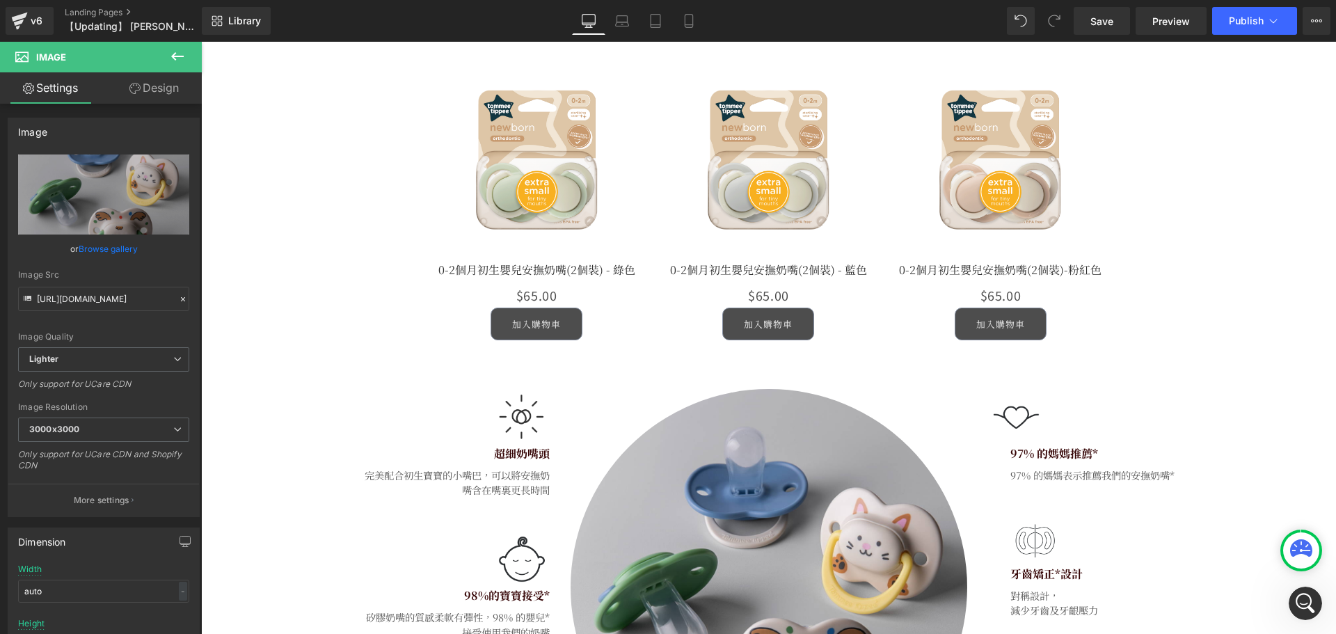
scroll to position [3965, 0]
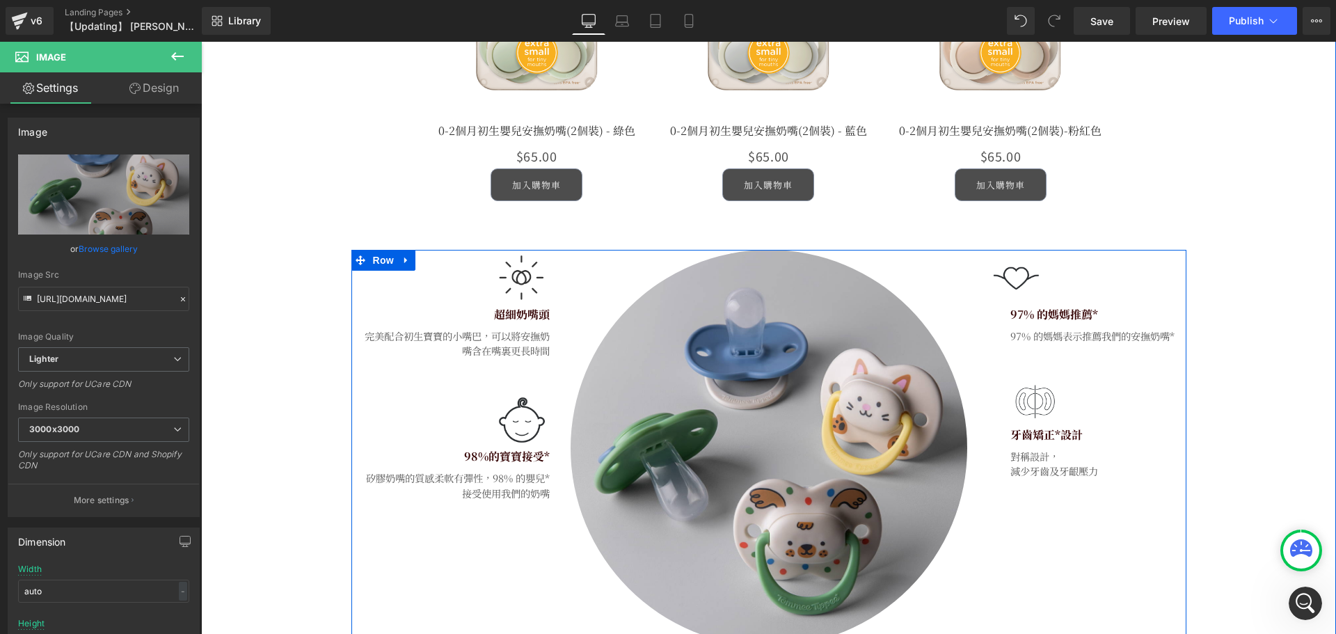
drag, startPoint x: 478, startPoint y: 333, endPoint x: 374, endPoint y: 333, distance: 103.6
click at [478, 333] on p "完美配合初生寶寶的小嘴巴，可以將安撫奶嘴含在嘴裏更長時間" at bounding box center [456, 343] width 188 height 30
click at [427, 337] on p "完美配合初生寶寶的小嘴巴，可以將安撫奶嘴含在嘴裏更長時間" at bounding box center [456, 343] width 188 height 30
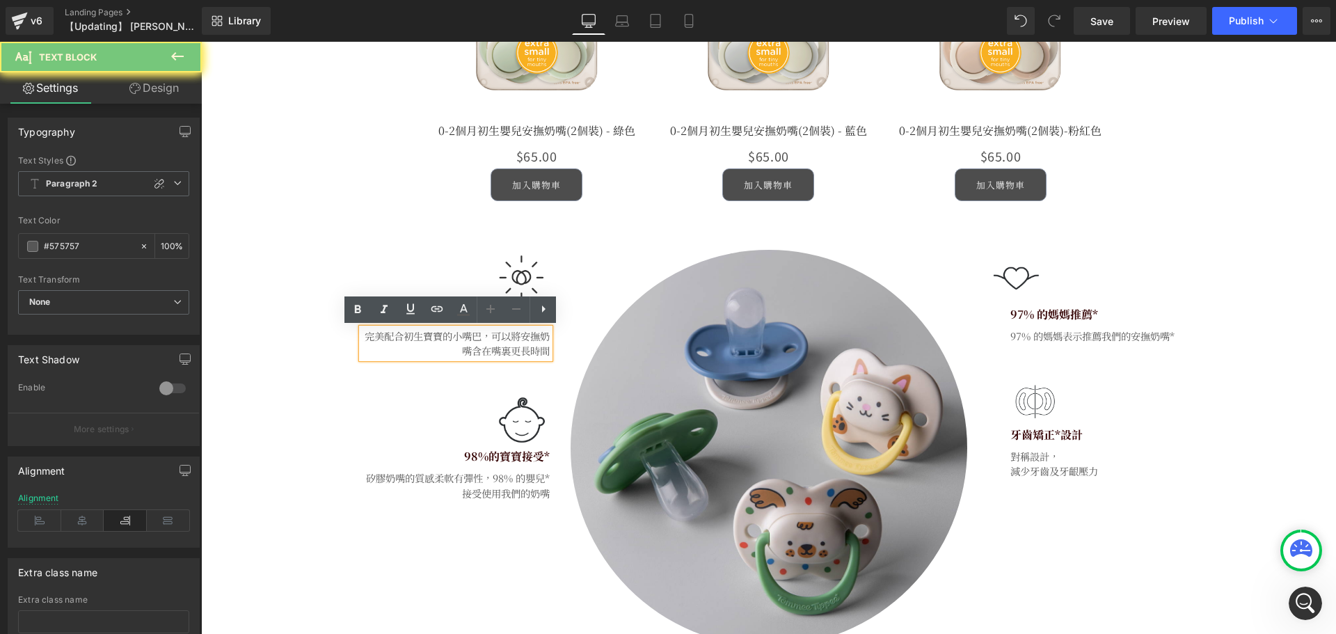
click at [373, 328] on p "完美配合初生寶寶的小嘴巴，可以將安撫奶嘴含在嘴裏更長時間" at bounding box center [456, 343] width 188 height 30
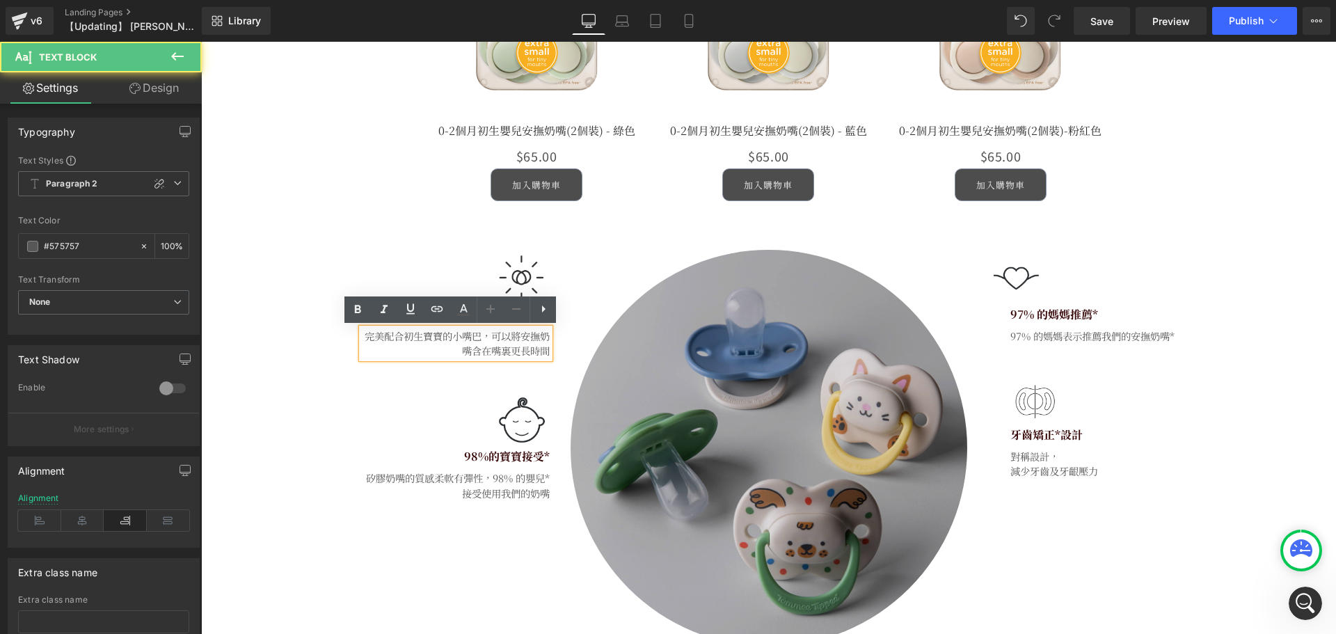
drag, startPoint x: 360, startPoint y: 335, endPoint x: 618, endPoint y: 360, distance: 258.6
click at [598, 367] on div "Image 超細奶嘴頭 Text Block 完美配合初生寶寶的小嘴巴，可以將安撫奶嘴含在嘴裏更長時間 Text Block Image 98%的寶寶接受* …" at bounding box center [768, 448] width 835 height 397
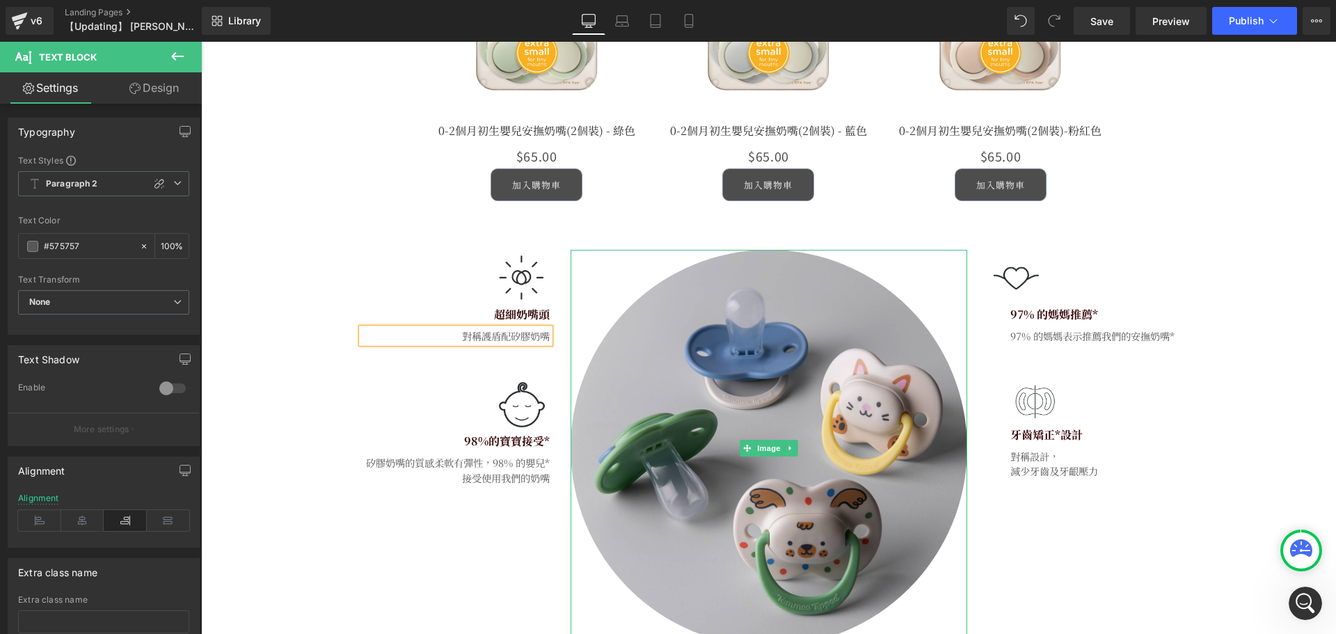
scroll to position [486, 0]
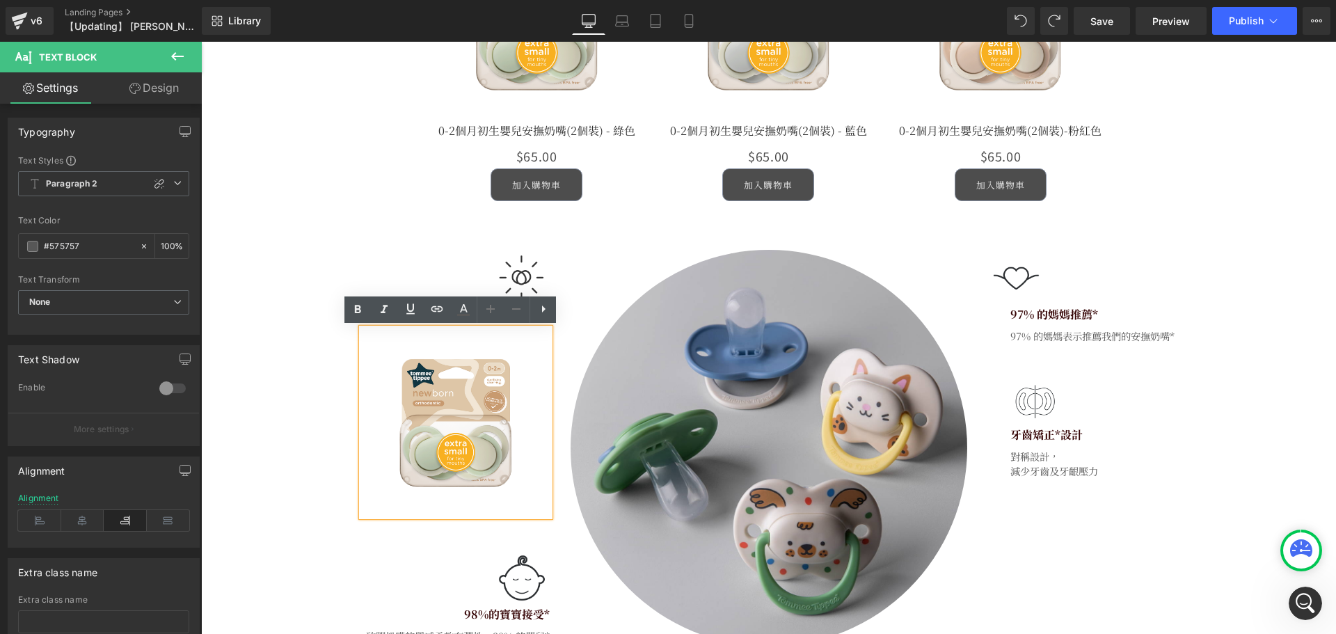
drag, startPoint x: 307, startPoint y: 322, endPoint x: 490, endPoint y: 310, distance: 183.3
click at [307, 321] on div "初生安撫奶嘴 Heading 新生兒特細奶嘴頭｜98%寶寶接受度｜97%媽媽推薦｜超柔醫療級矽膠｜柔軟矽膠奶嘴 Text Block Sale Off (P)…" at bounding box center [768, 351] width 1135 height 1096
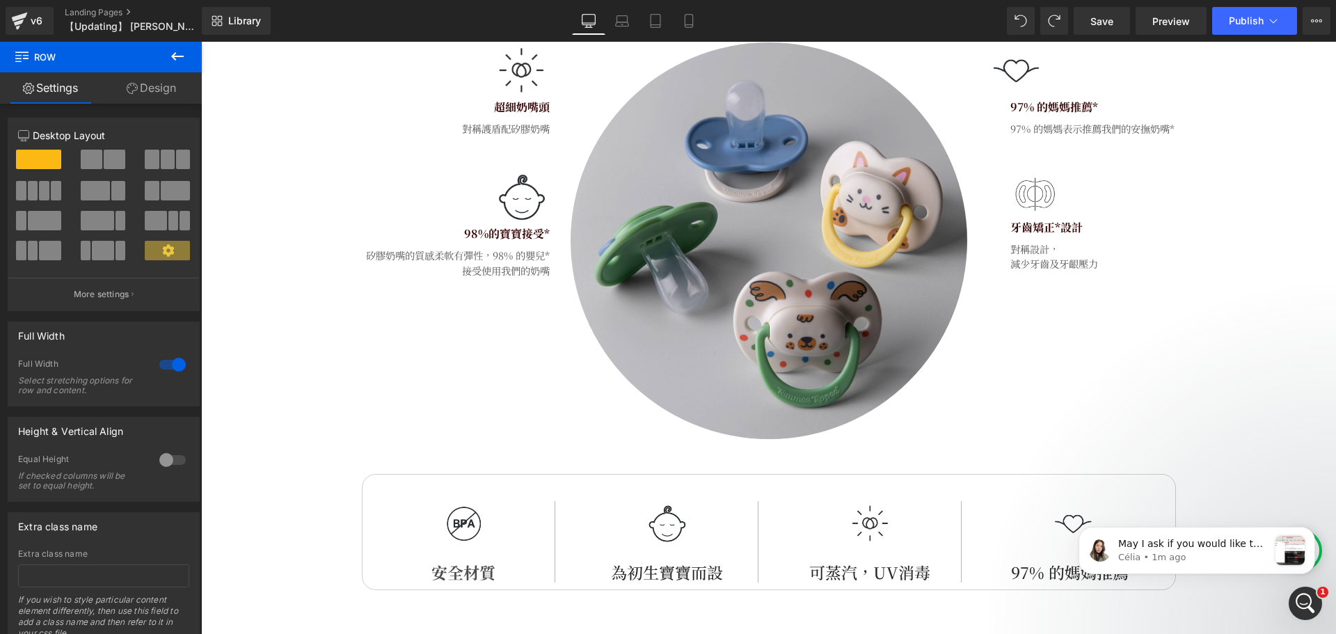
scroll to position [674, 0]
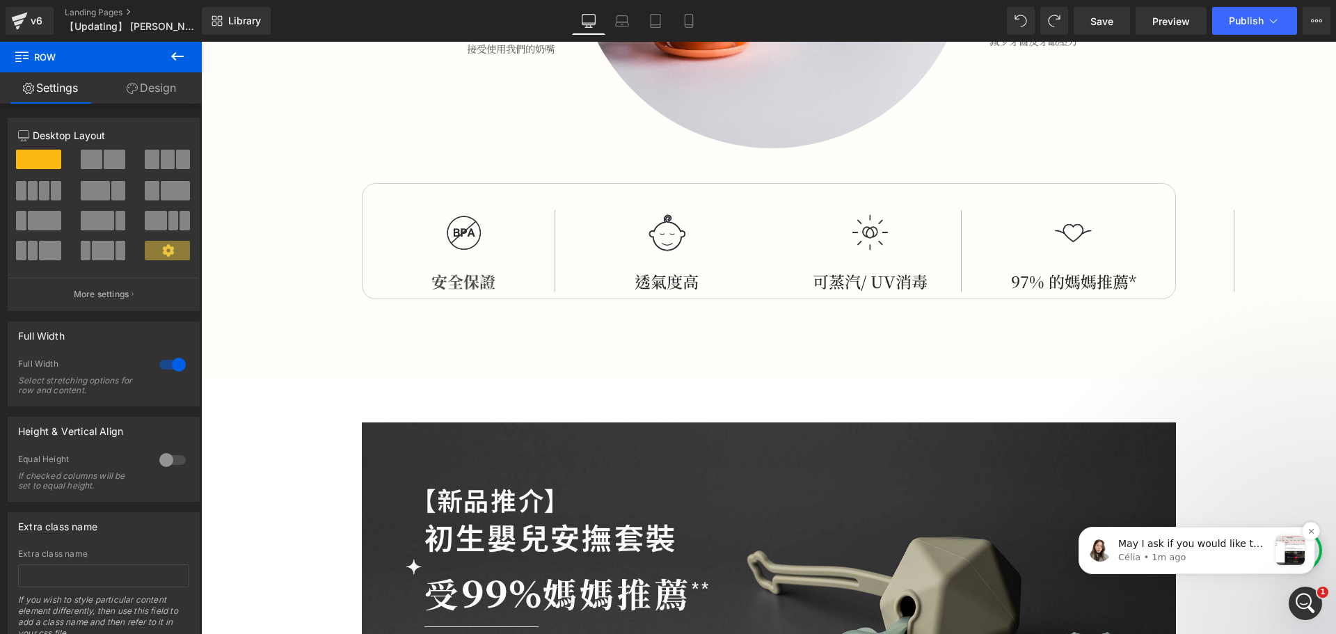
click at [1206, 533] on div "May I ask if you would like the header here to be fixed at the top of the page …" at bounding box center [1196, 550] width 237 height 47
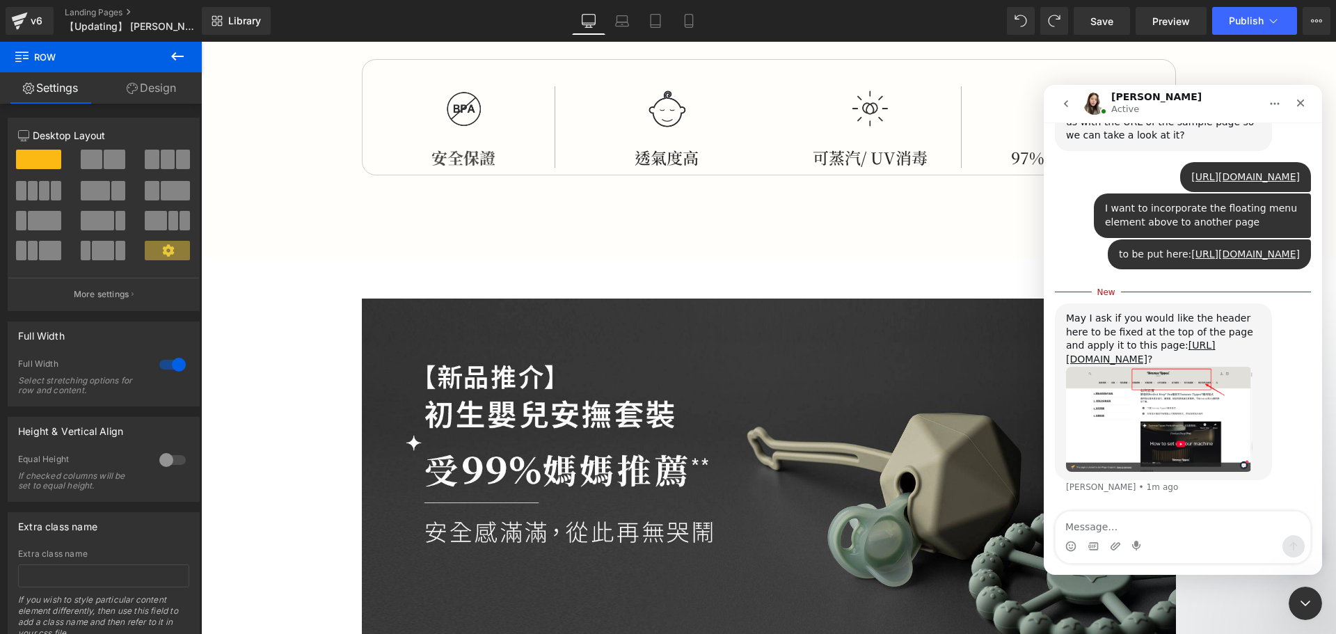
scroll to position [697, 0]
click at [1098, 339] on link "[URL][DOMAIN_NAME]" at bounding box center [1140, 351] width 149 height 25
click at [1110, 498] on div "May I ask if you would like the header here to be fixed at the top of the page …" at bounding box center [1183, 406] width 256 height 207
click at [1107, 515] on textarea "Message…" at bounding box center [1182, 523] width 255 height 24
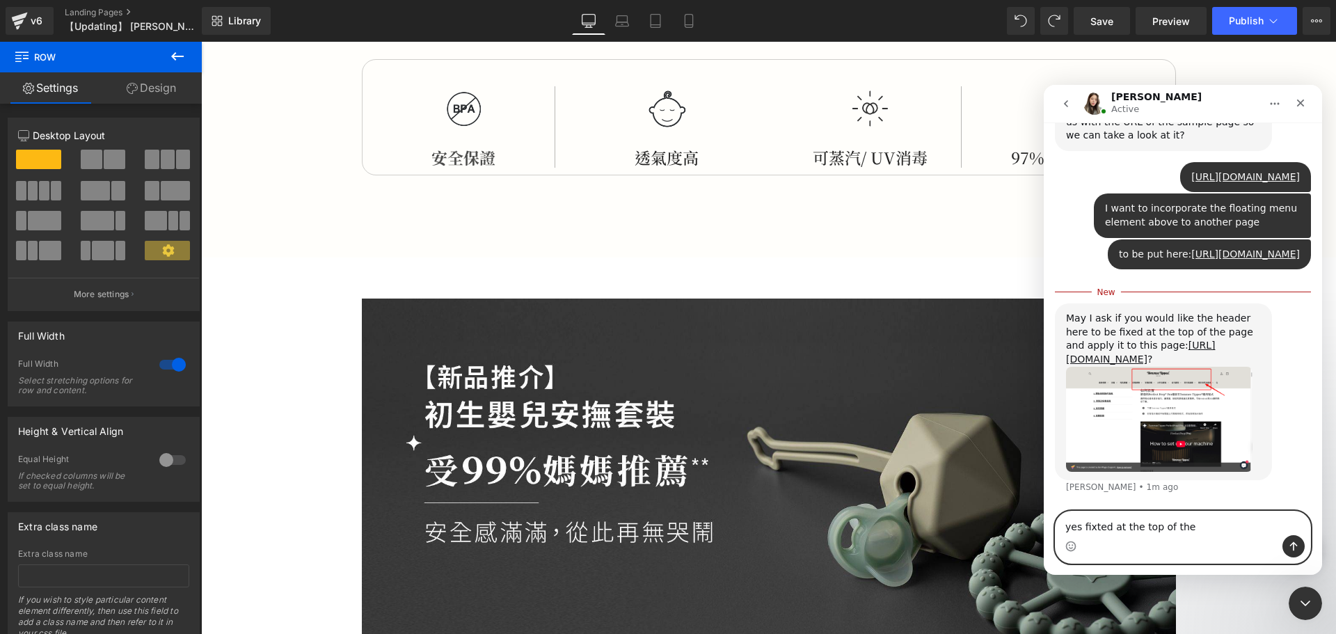
drag, startPoint x: 1107, startPoint y: 525, endPoint x: 1078, endPoint y: 522, distance: 30.0
click at [1078, 522] on textarea "yes fixted at the top of the" at bounding box center [1182, 523] width 255 height 24
type textarea "yes fixat the top of the"
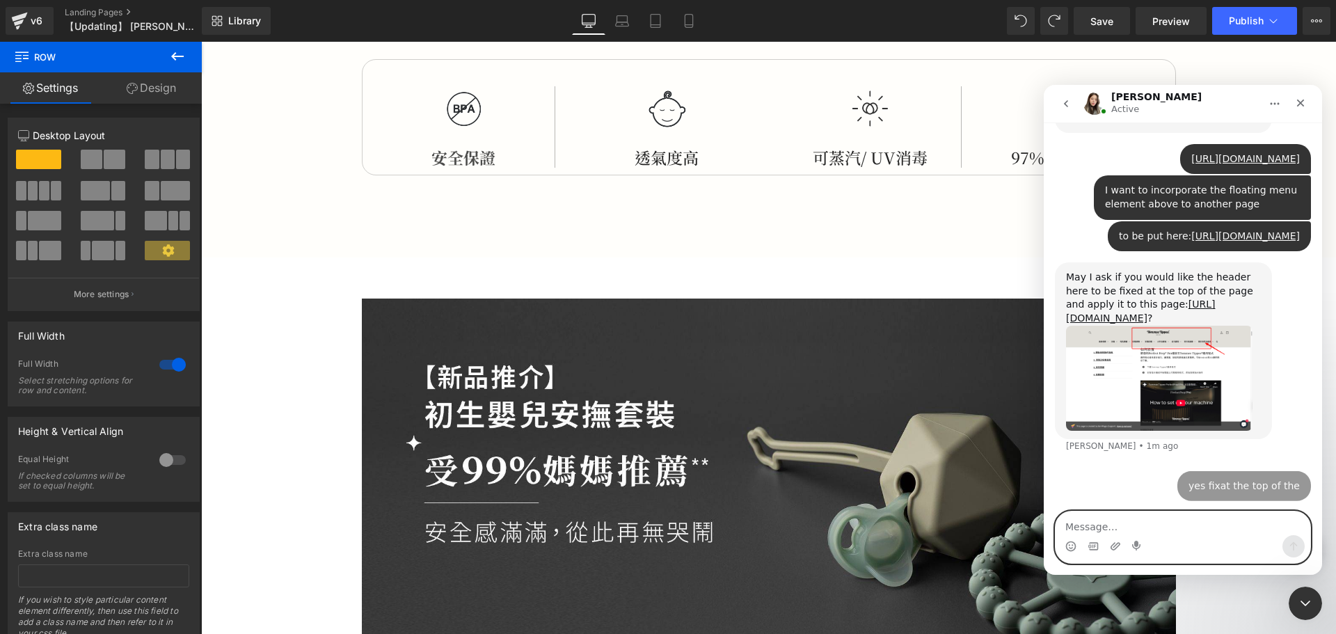
scroll to position [715, 0]
type textarea "yes fixed at the top"
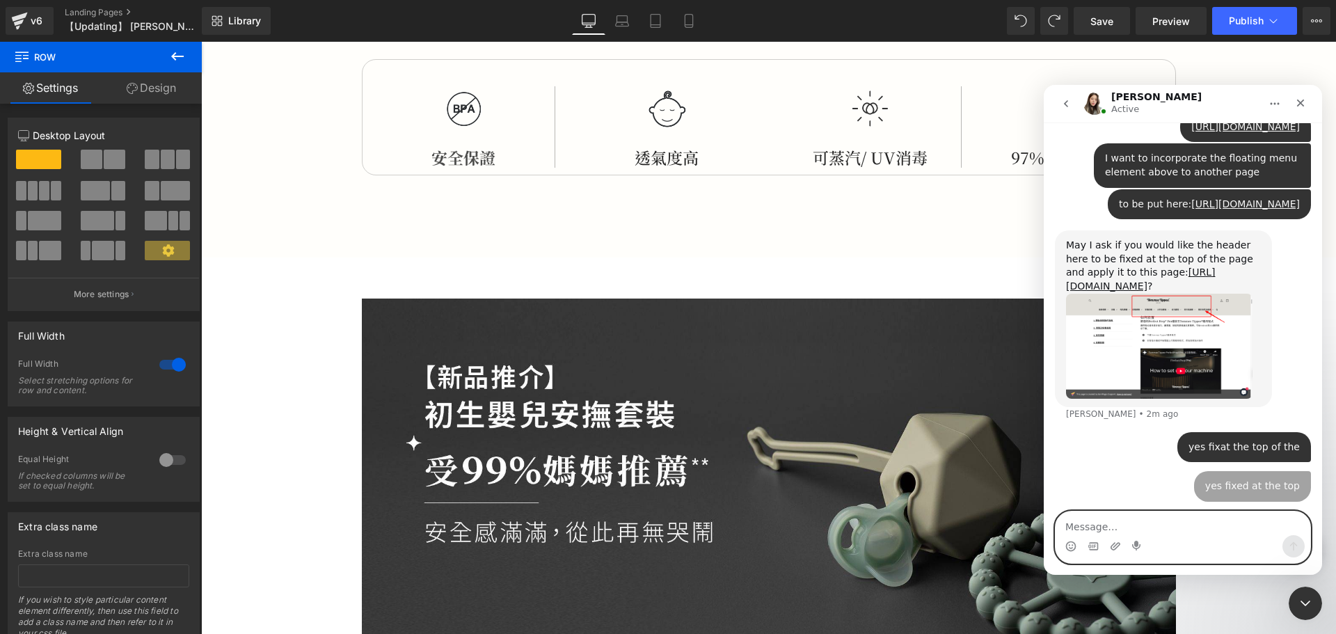
scroll to position [747, 0]
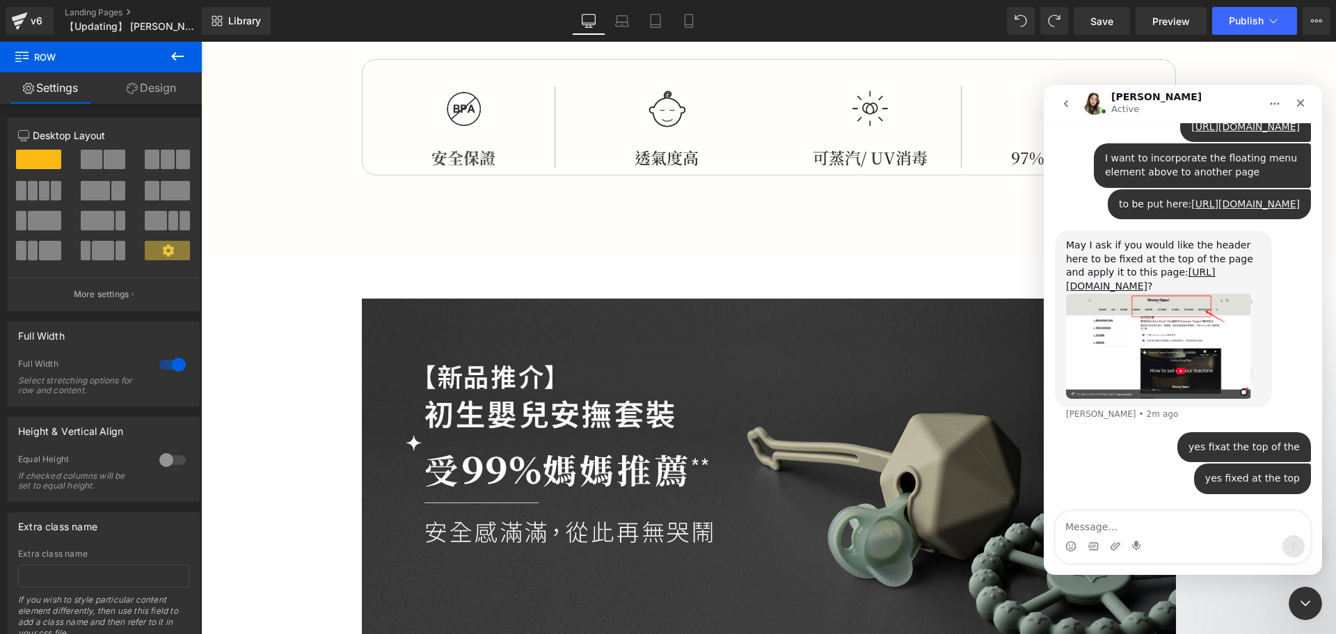
click at [278, 275] on div at bounding box center [668, 296] width 1336 height 592
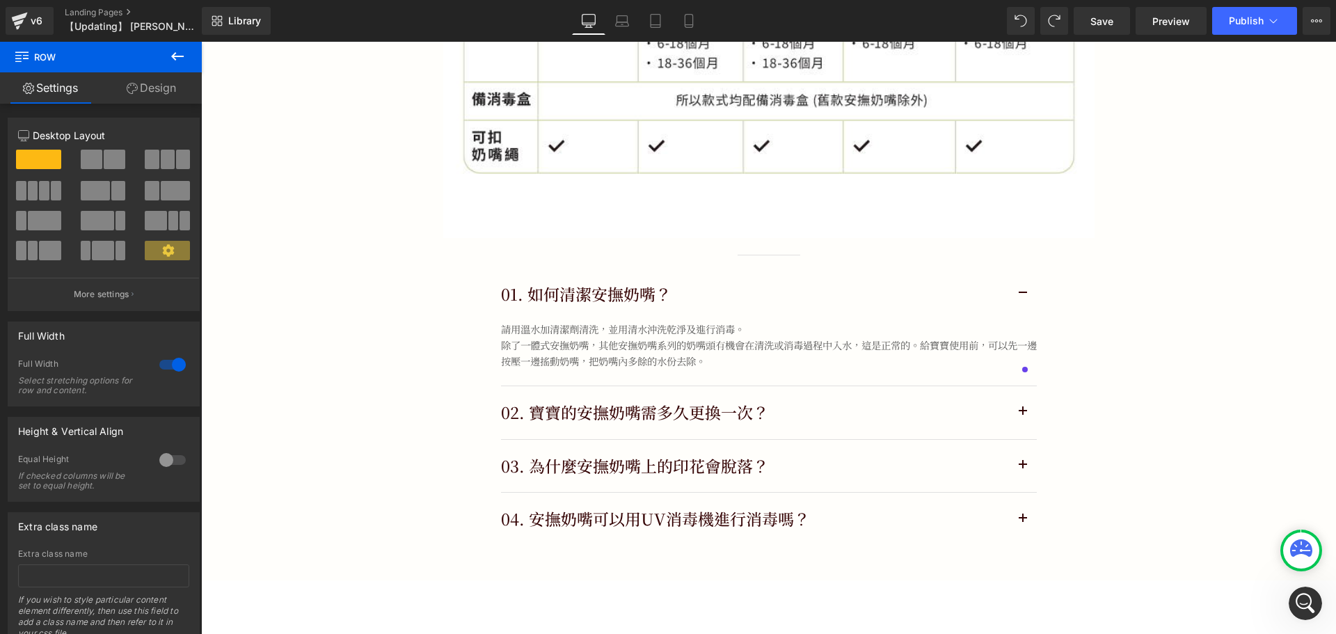
scroll to position [8417, 0]
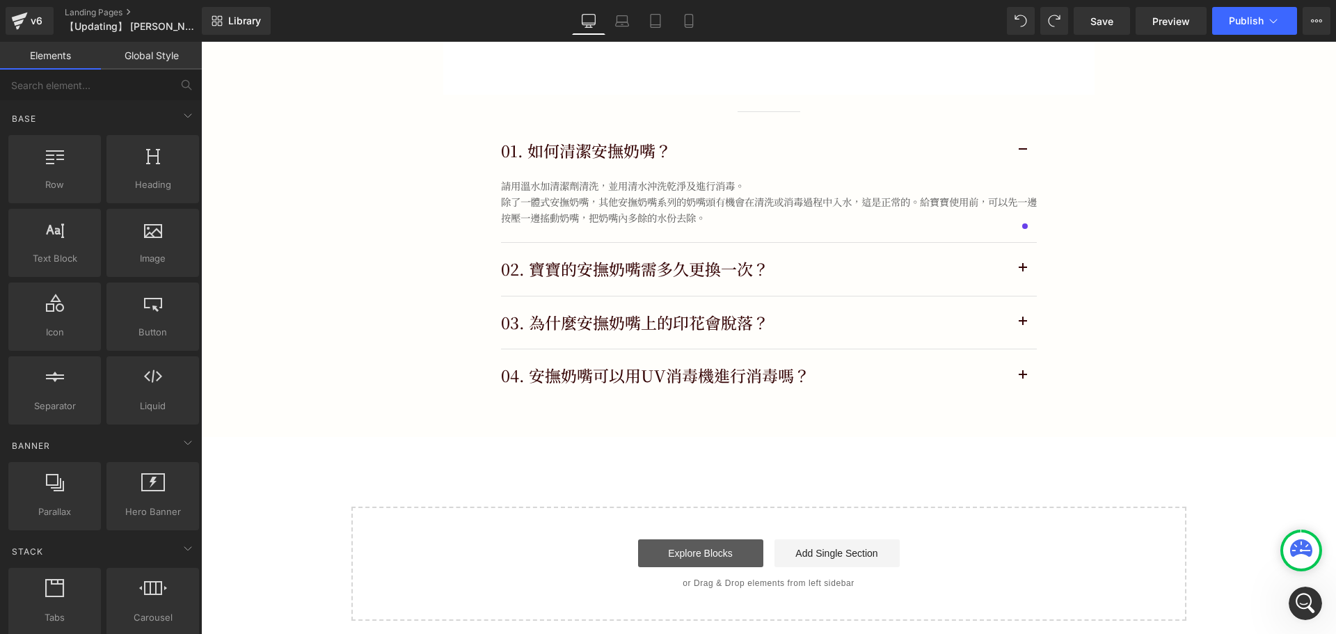
click at [707, 540] on link "Explore Blocks" at bounding box center [700, 553] width 125 height 28
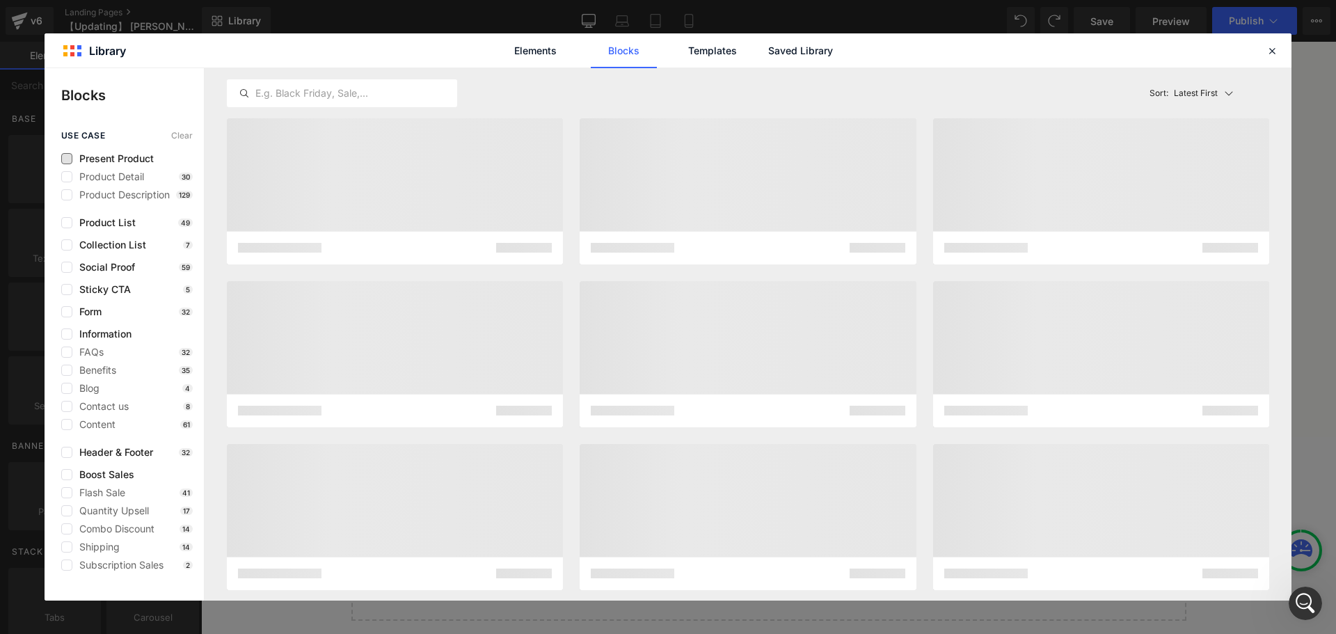
click at [125, 160] on span "Present Product" at bounding box center [112, 158] width 81 height 11
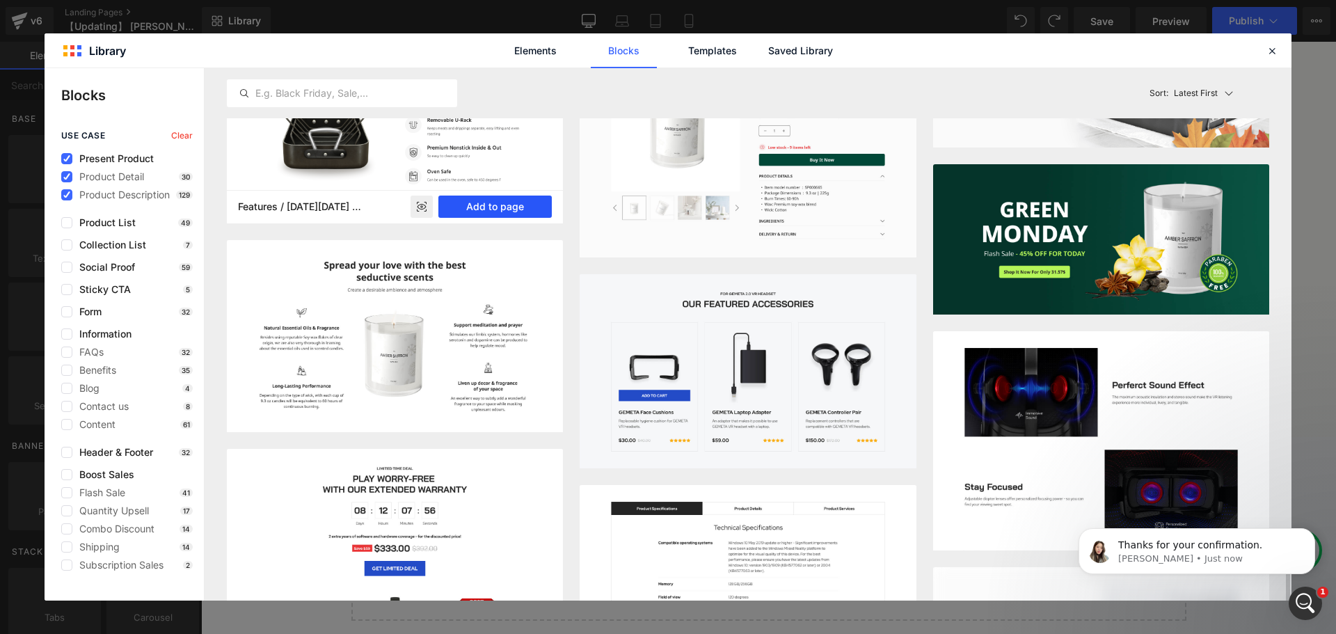
scroll to position [3206, 0]
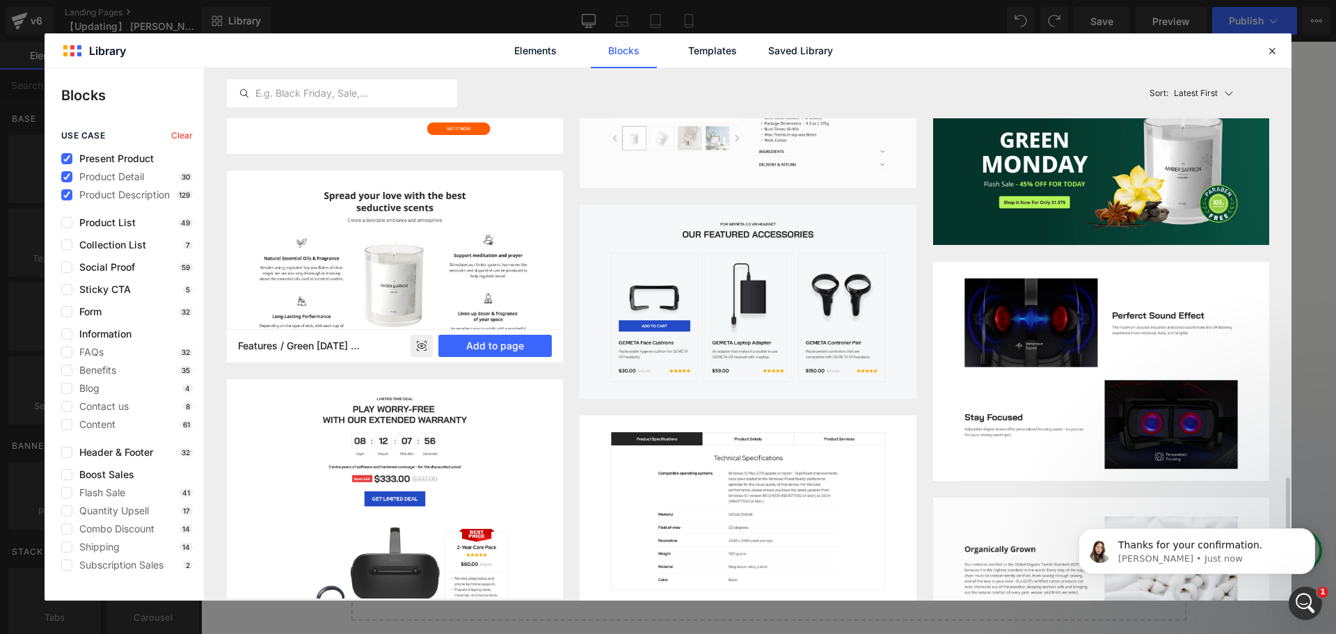
click at [453, 280] on img at bounding box center [395, 266] width 336 height 192
click at [481, 339] on button "Add to page" at bounding box center [494, 346] width 113 height 22
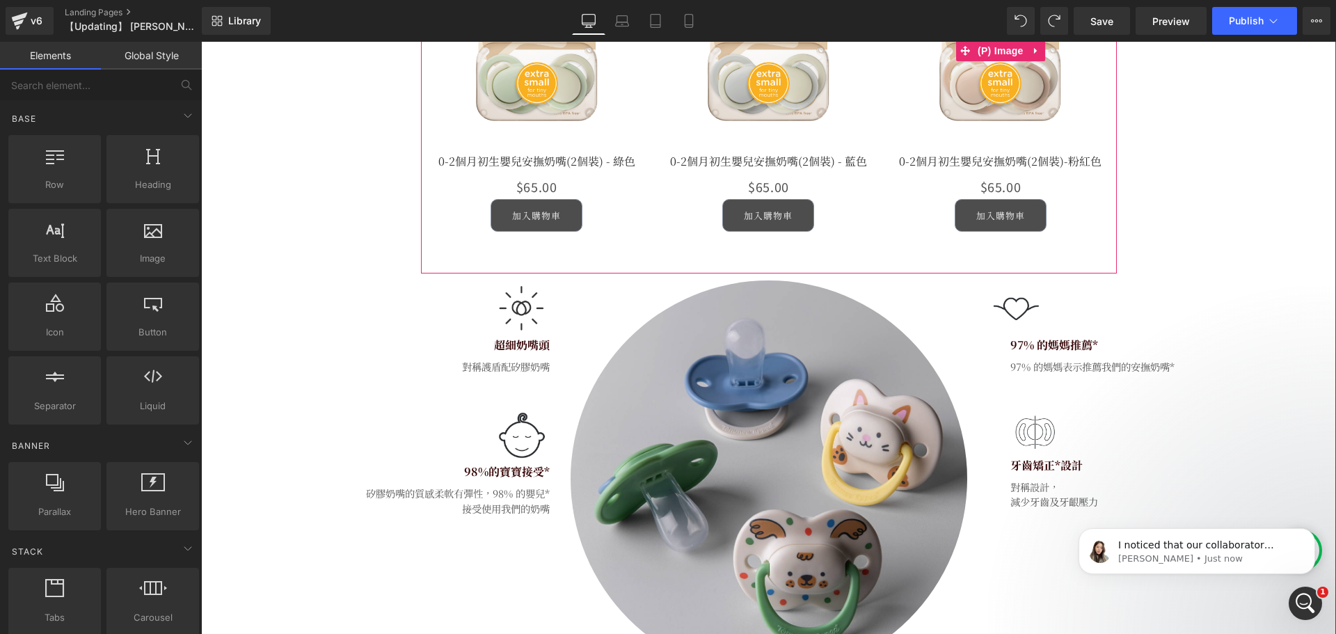
scroll to position [3943, 0]
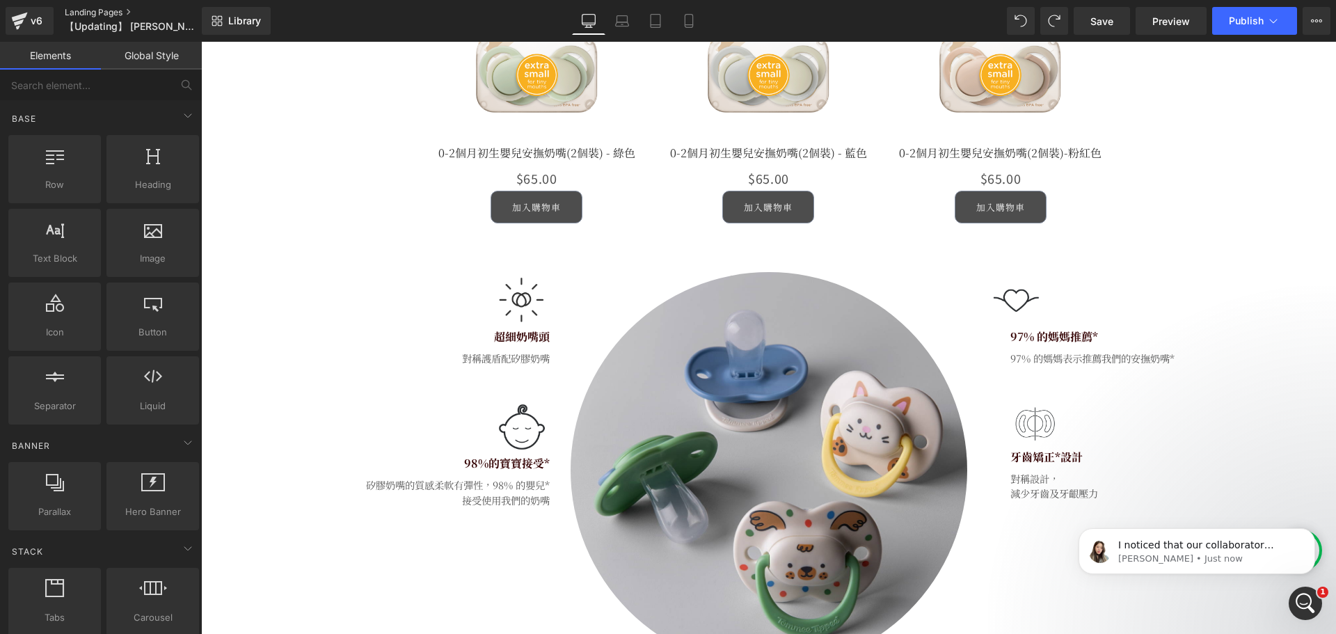
click at [105, 11] on link "Landing Pages" at bounding box center [145, 12] width 160 height 11
click at [1090, 20] on link "Save" at bounding box center [1101, 21] width 56 height 28
click at [111, 12] on link "Landing Pages" at bounding box center [145, 12] width 160 height 11
